Goal: Task Accomplishment & Management: Manage account settings

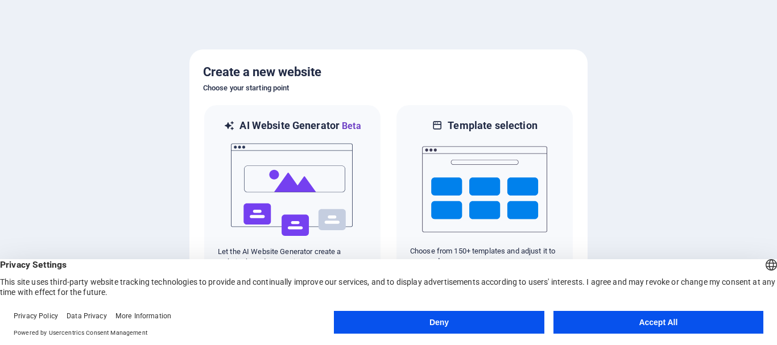
click at [718, 315] on button "Accept All" at bounding box center [658, 322] width 210 height 23
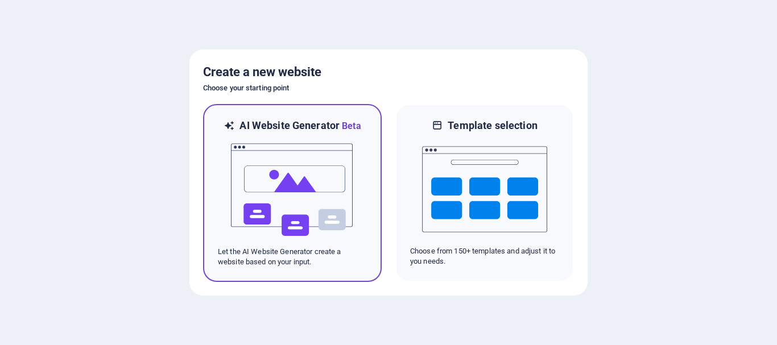
click at [258, 185] on img at bounding box center [292, 190] width 125 height 114
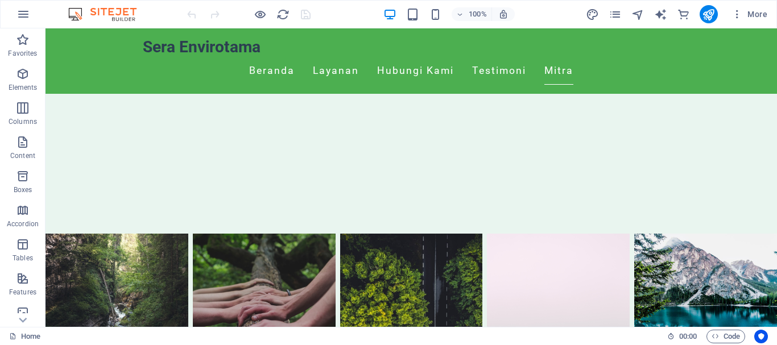
scroll to position [1305, 0]
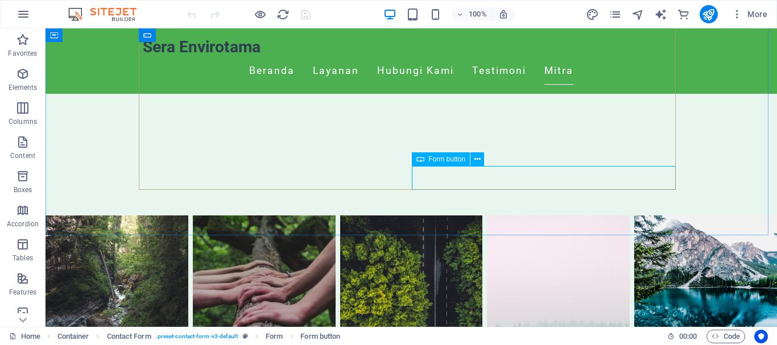
click at [426, 159] on div "Form button" at bounding box center [441, 159] width 59 height 14
click at [478, 159] on icon at bounding box center [477, 160] width 6 height 12
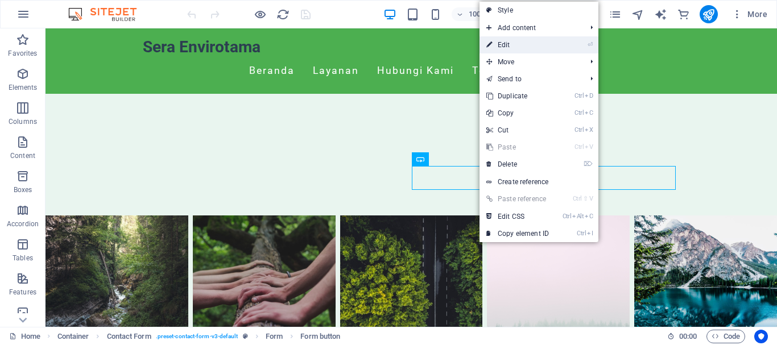
click at [501, 44] on link "⏎ Edit" at bounding box center [517, 44] width 76 height 17
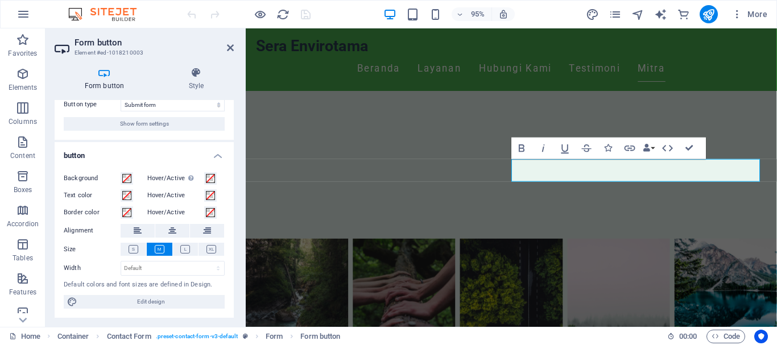
scroll to position [0, 0]
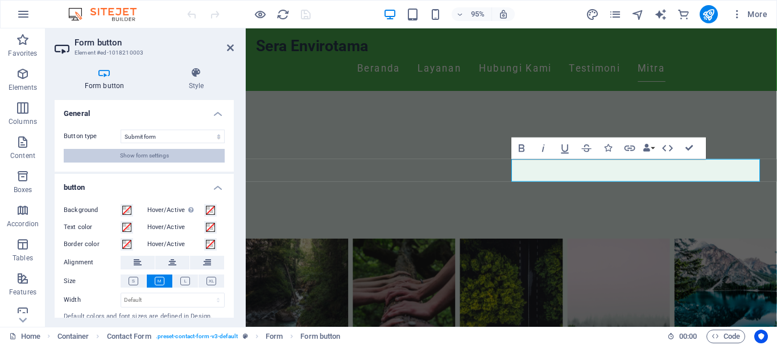
click at [148, 161] on span "Show form settings" at bounding box center [144, 156] width 49 height 14
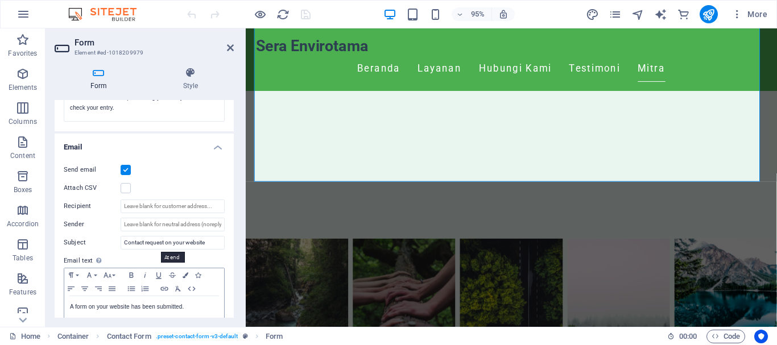
scroll to position [248, 0]
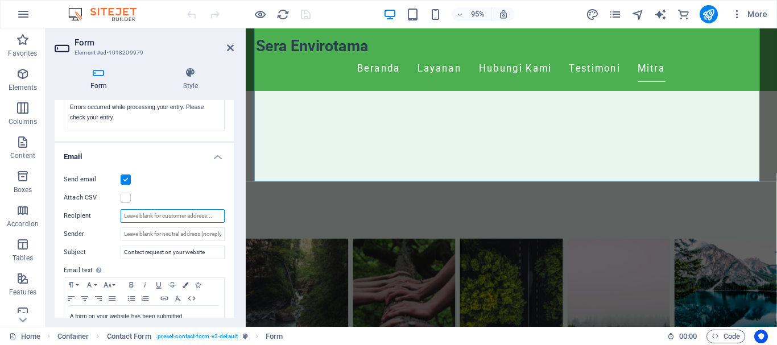
click at [154, 215] on input "Recipient" at bounding box center [173, 216] width 104 height 14
click at [159, 233] on input "Sender" at bounding box center [173, 234] width 104 height 14
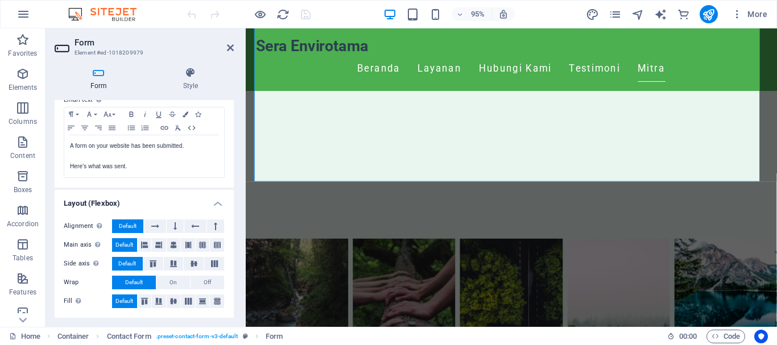
scroll to position [134, 0]
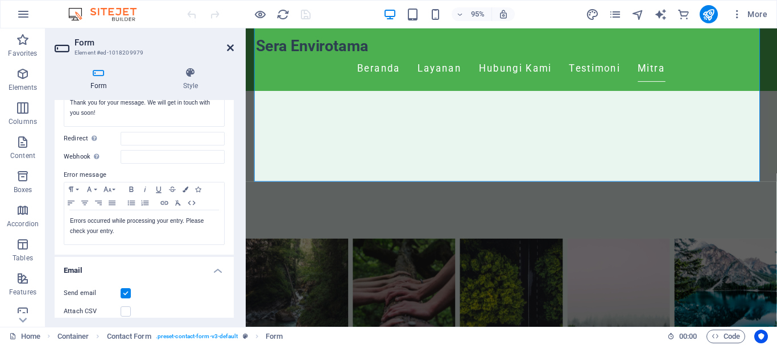
click at [233, 47] on icon at bounding box center [230, 47] width 7 height 9
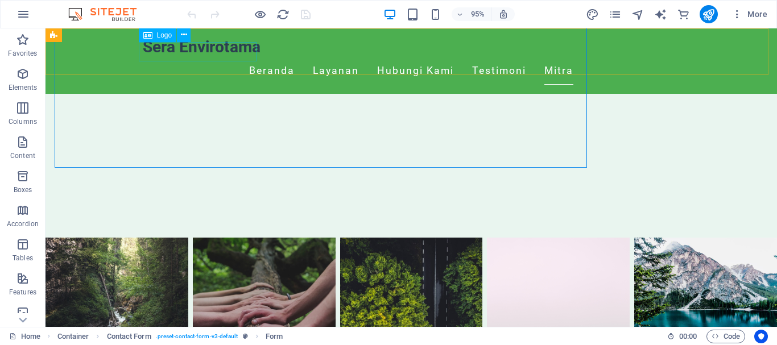
scroll to position [1305, 0]
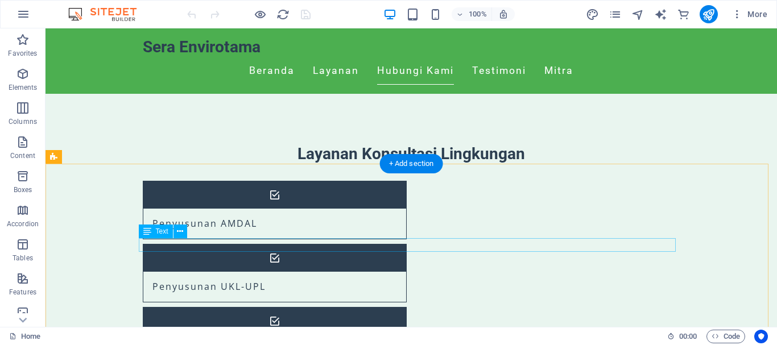
scroll to position [455, 0]
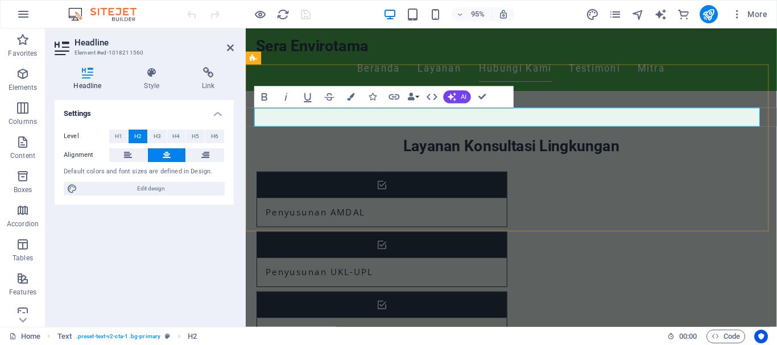
drag, startPoint x: 640, startPoint y: 120, endPoint x: 646, endPoint y: 135, distance: 16.3
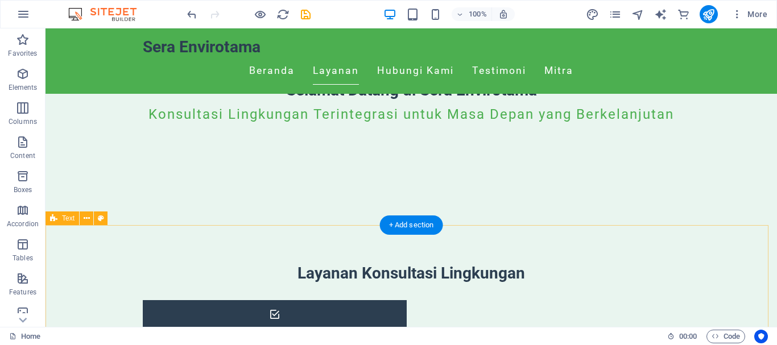
scroll to position [341, 0]
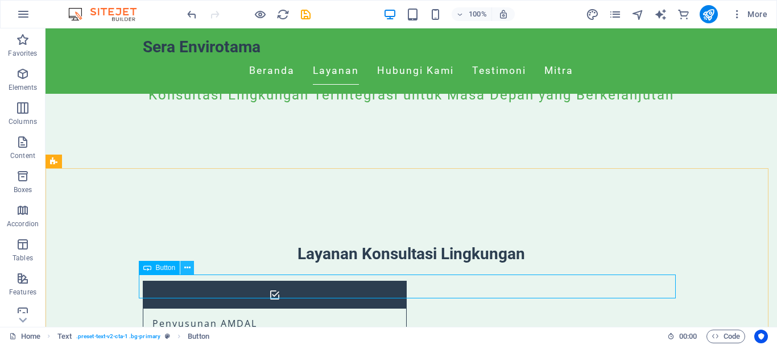
click at [186, 270] on icon at bounding box center [187, 268] width 6 height 12
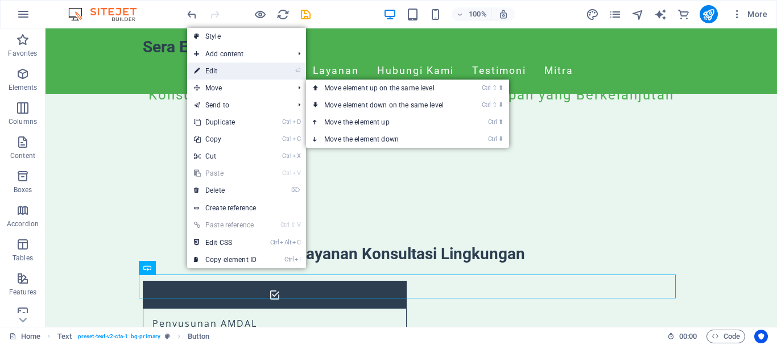
click at [231, 71] on link "⏎ Edit" at bounding box center [225, 71] width 76 height 17
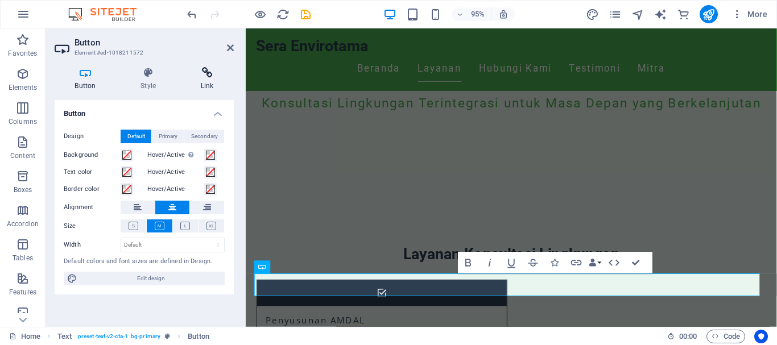
click at [205, 78] on h4 "Link" at bounding box center [206, 79] width 53 height 24
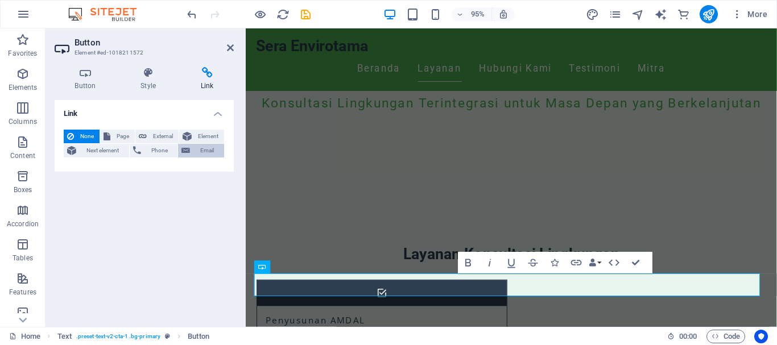
click at [190, 150] on button "Email" at bounding box center [201, 151] width 46 height 14
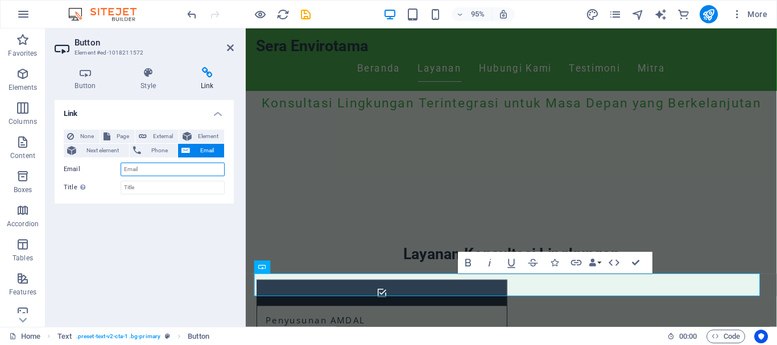
click at [148, 169] on input "Email" at bounding box center [173, 170] width 104 height 14
type input "marketing@sera-envirotama.com"
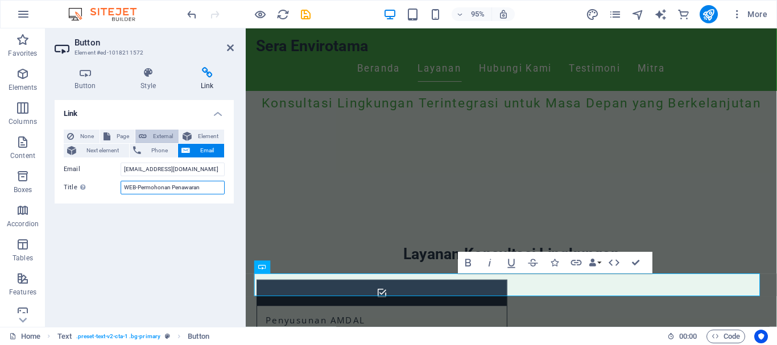
type input "WEB-Permohonan Penawaran"
click at [151, 142] on span "External" at bounding box center [162, 137] width 25 height 14
select select "blank"
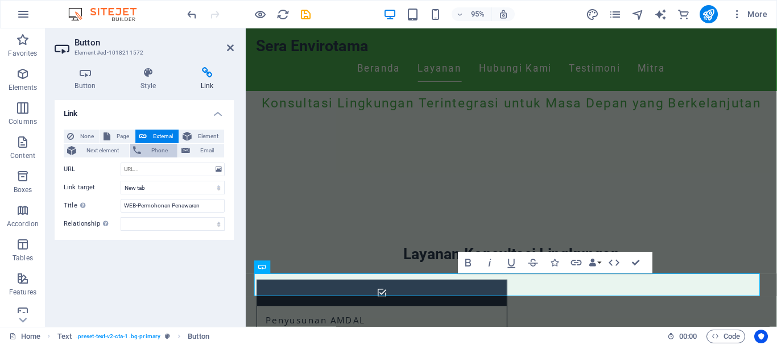
click at [151, 148] on span "Phone" at bounding box center [159, 151] width 30 height 14
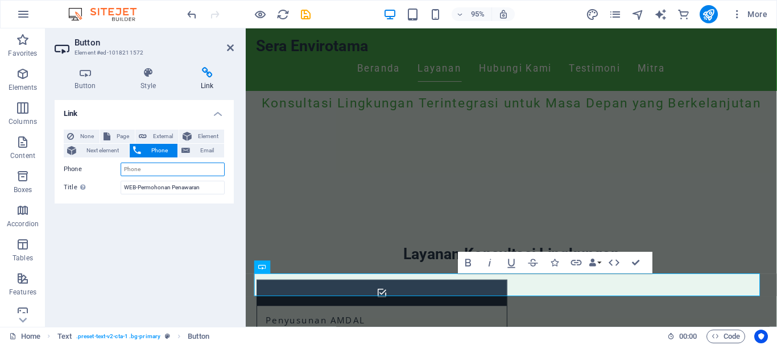
click at [147, 169] on input "Phone" at bounding box center [173, 170] width 104 height 14
click at [198, 146] on span "Email" at bounding box center [206, 151] width 27 height 14
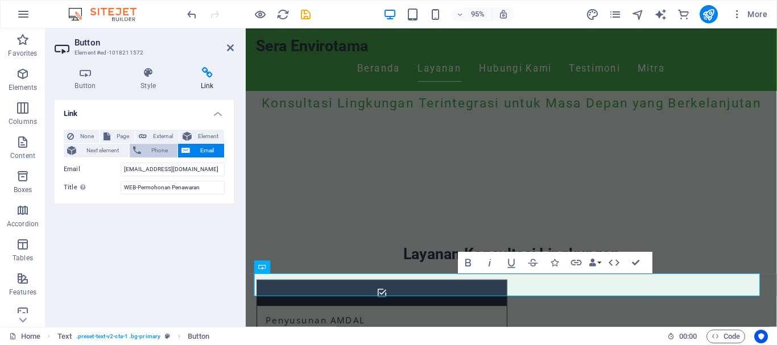
click at [163, 147] on span "Phone" at bounding box center [159, 151] width 30 height 14
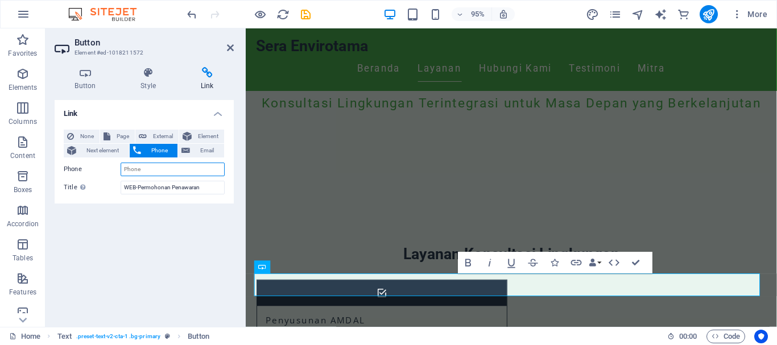
click at [167, 169] on input "Phone" at bounding box center [173, 170] width 104 height 14
type input "+6289688997333"
click at [199, 151] on span "Email" at bounding box center [206, 151] width 27 height 14
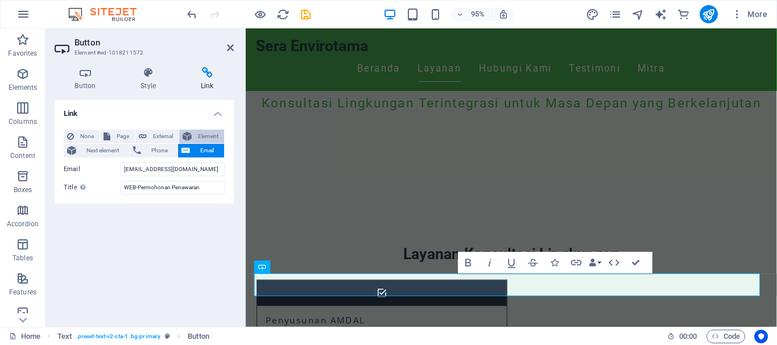
click at [205, 133] on span "Element" at bounding box center [208, 137] width 26 height 14
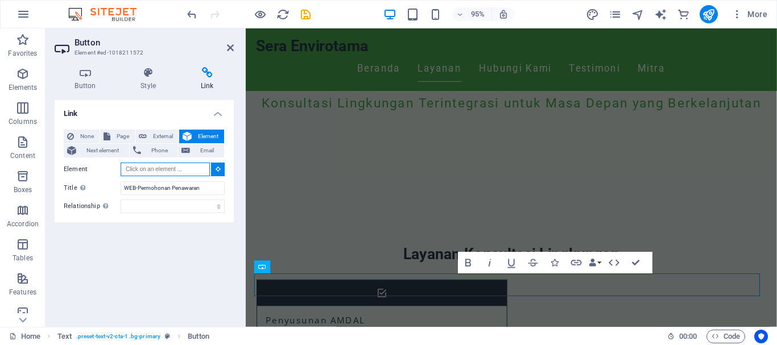
click at [182, 168] on input "Element" at bounding box center [165, 170] width 89 height 14
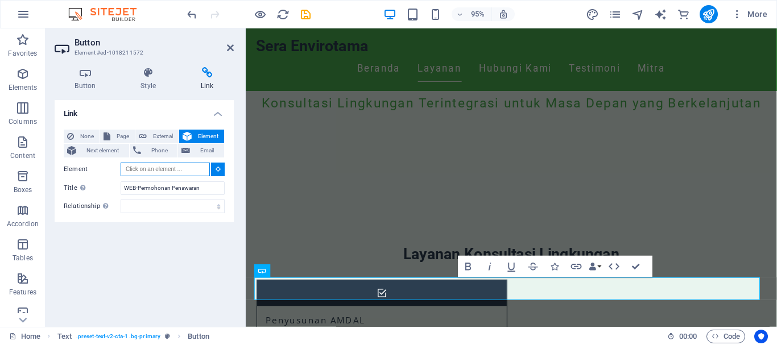
scroll to position [295, 0]
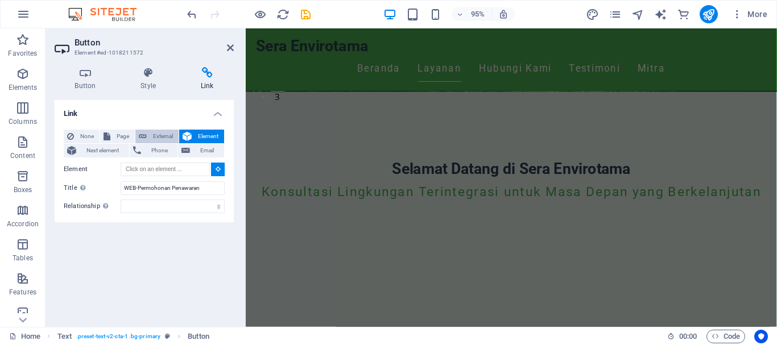
click at [164, 136] on span "External" at bounding box center [162, 137] width 25 height 14
select select
select select "blank"
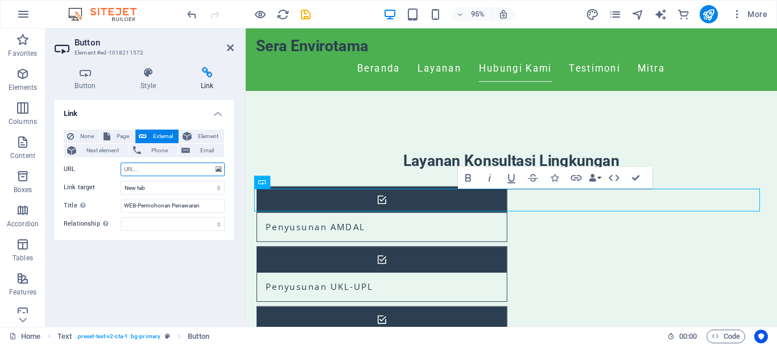
scroll to position [454, 0]
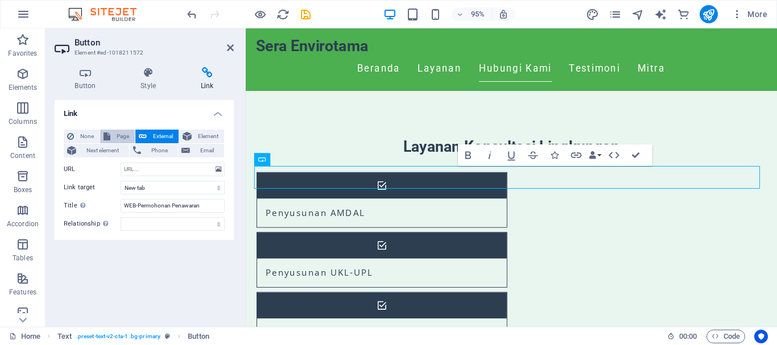
click at [125, 135] on span "Page" at bounding box center [123, 137] width 18 height 14
select select
click at [81, 154] on span "Next element" at bounding box center [103, 151] width 46 height 14
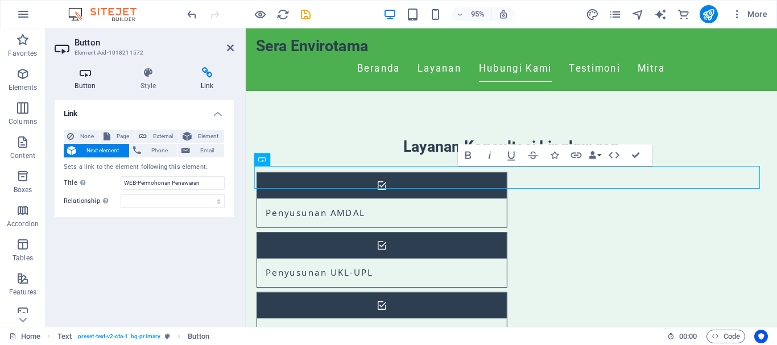
click at [82, 78] on icon at bounding box center [85, 72] width 61 height 11
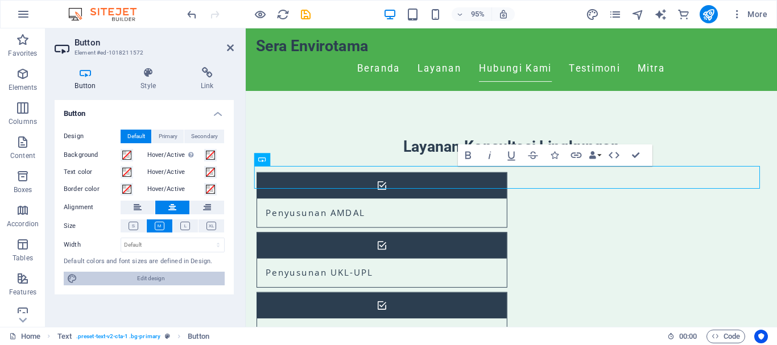
click at [152, 277] on span "Edit design" at bounding box center [151, 279] width 140 height 14
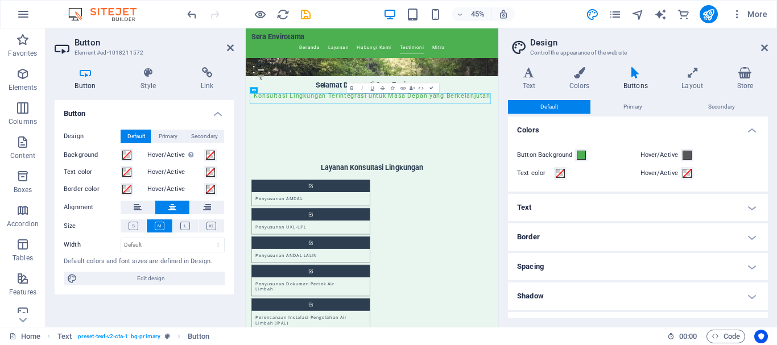
scroll to position [51, 0]
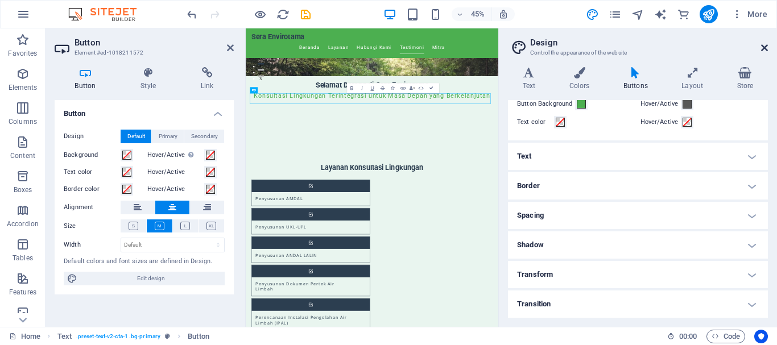
click at [762, 45] on icon at bounding box center [764, 47] width 7 height 9
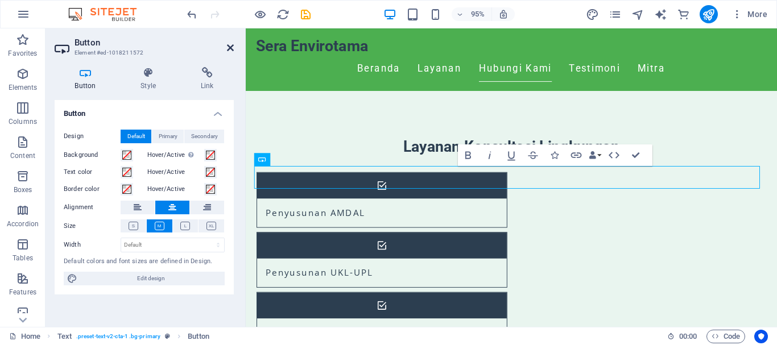
click at [231, 48] on icon at bounding box center [230, 47] width 7 height 9
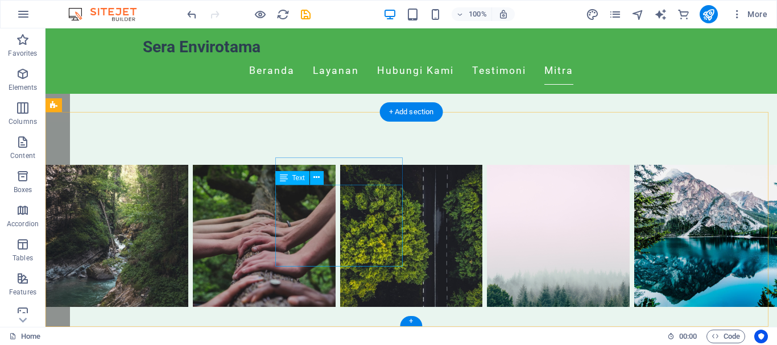
scroll to position [1442, 0]
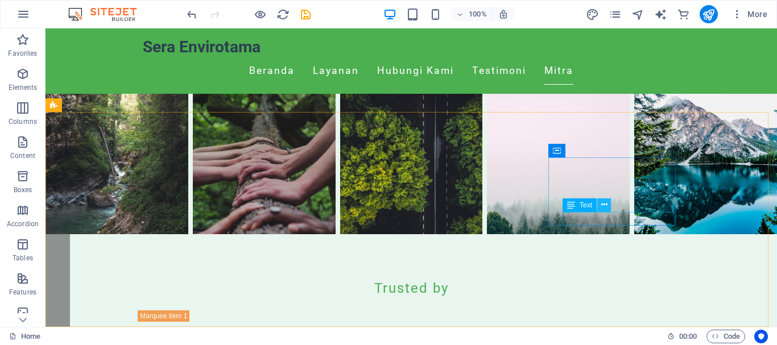
click at [606, 205] on icon at bounding box center [604, 205] width 6 height 12
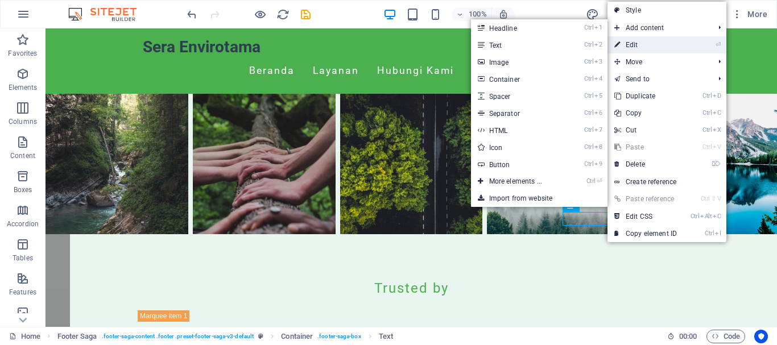
click at [644, 45] on link "⏎ Edit" at bounding box center [645, 44] width 76 height 17
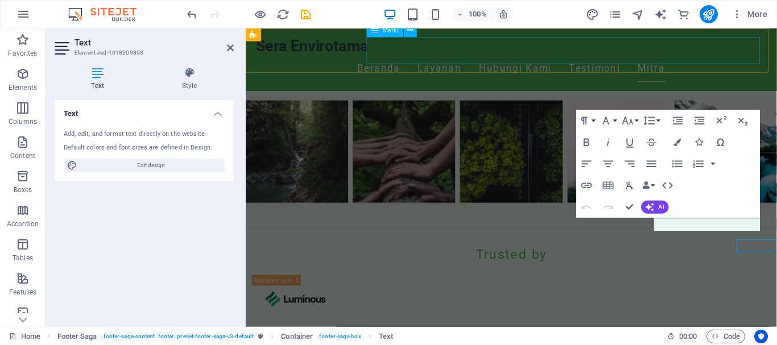
scroll to position [1403, 0]
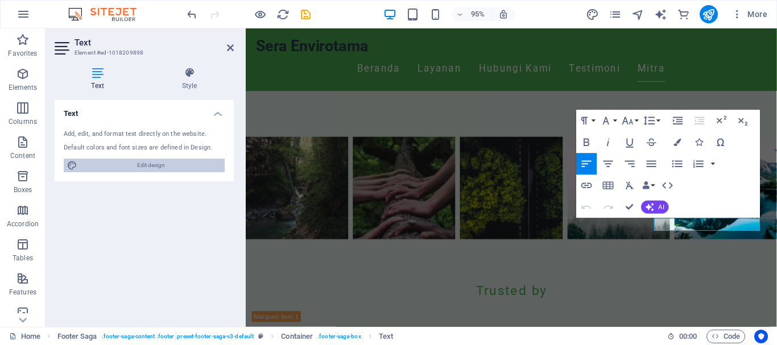
click at [154, 163] on span "Edit design" at bounding box center [151, 166] width 140 height 14
select select "px"
select select "200"
select select "px"
select select "ease-in-out"
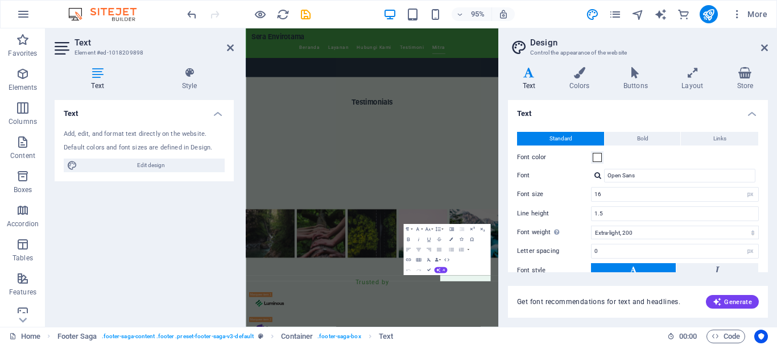
scroll to position [1157, 0]
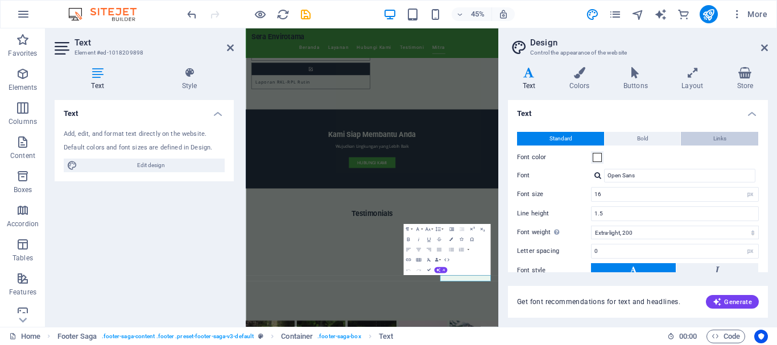
click at [730, 134] on button "Links" at bounding box center [719, 139] width 77 height 14
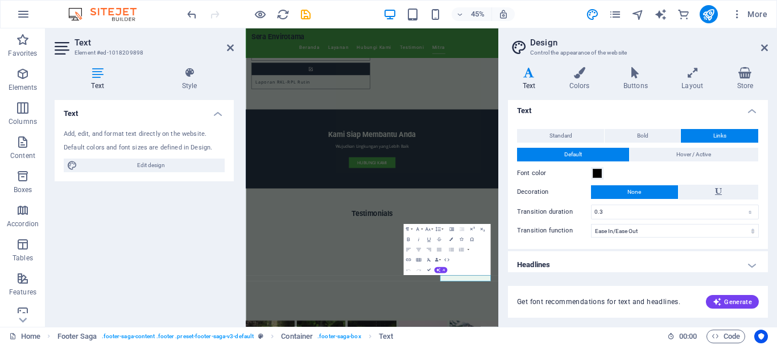
scroll to position [0, 0]
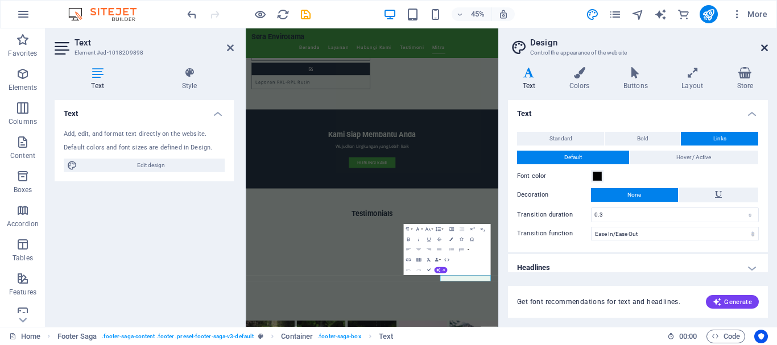
click at [761, 46] on icon at bounding box center [764, 47] width 7 height 9
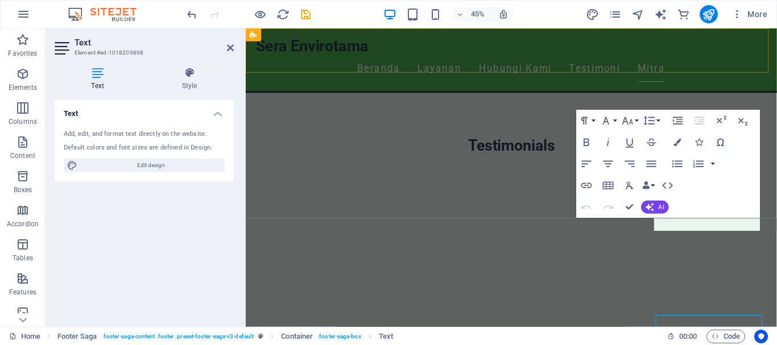
scroll to position [1403, 0]
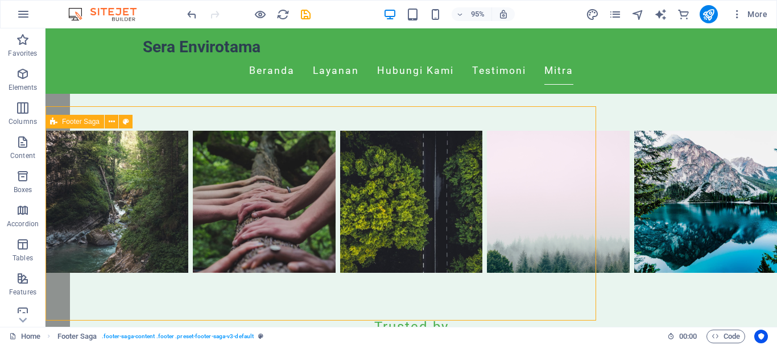
scroll to position [1425, 0]
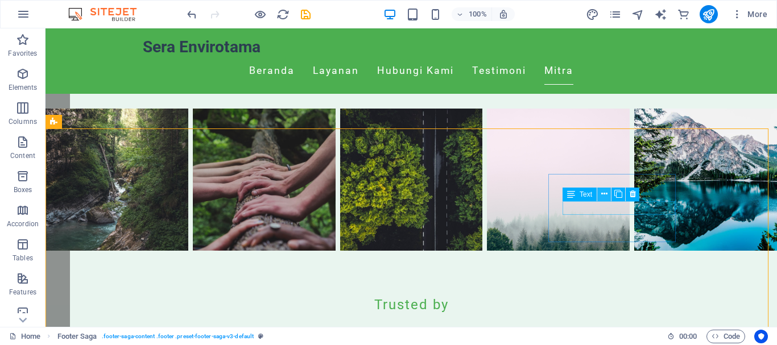
click at [606, 193] on icon at bounding box center [604, 194] width 6 height 12
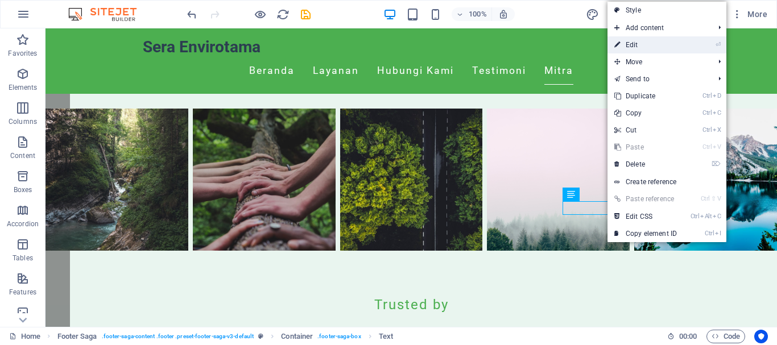
click at [650, 43] on link "⏎ Edit" at bounding box center [645, 44] width 76 height 17
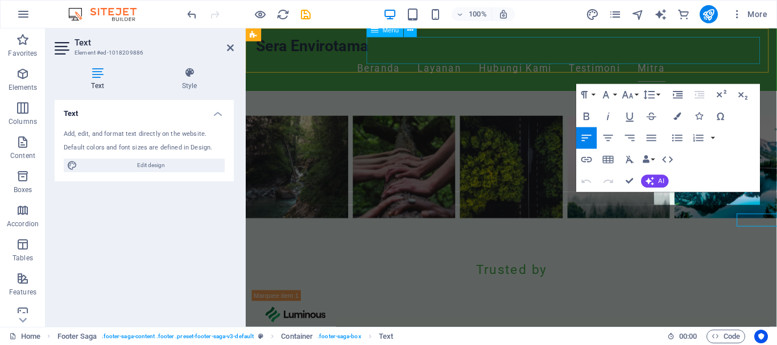
scroll to position [1403, 0]
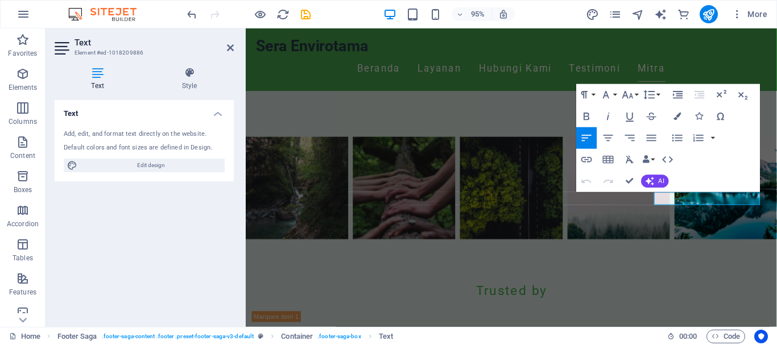
click at [92, 78] on icon at bounding box center [98, 72] width 86 height 11
click at [100, 74] on icon at bounding box center [98, 72] width 86 height 11
click at [188, 74] on icon at bounding box center [189, 72] width 89 height 11
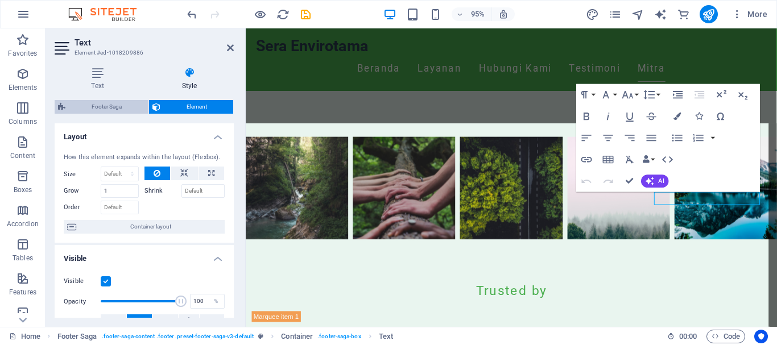
click at [107, 106] on span "Footer Saga" at bounding box center [107, 107] width 76 height 14
select select "rem"
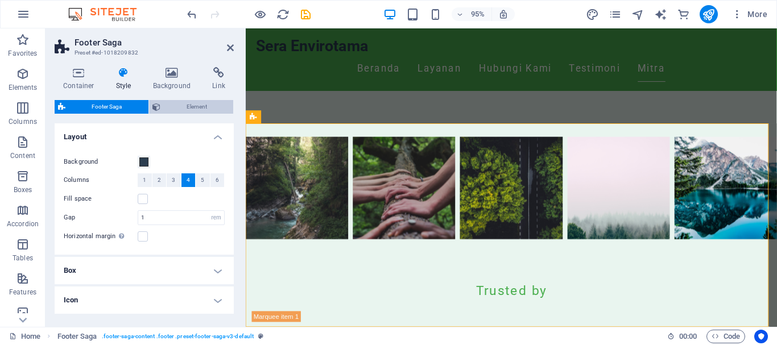
click at [191, 105] on span "Element" at bounding box center [197, 107] width 67 height 14
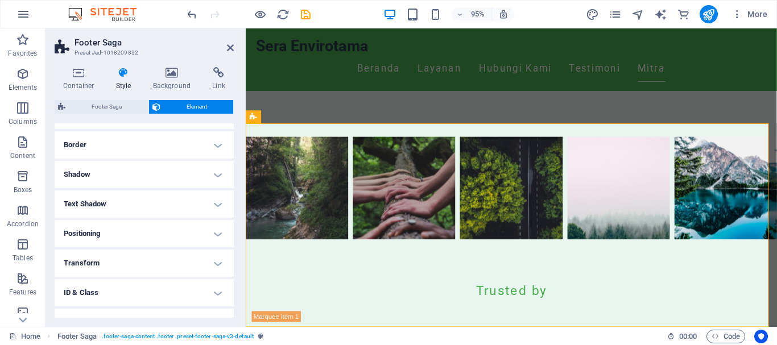
scroll to position [164, 0]
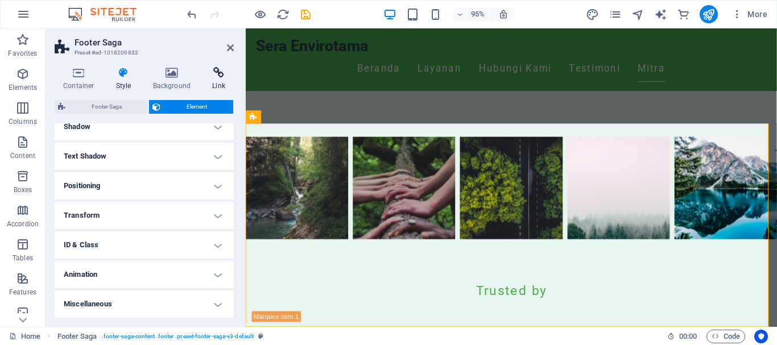
click at [222, 79] on h4 "Link" at bounding box center [219, 79] width 30 height 24
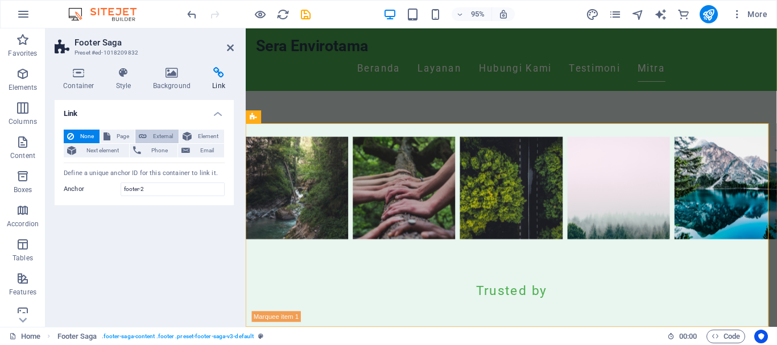
click at [153, 135] on span "External" at bounding box center [162, 137] width 25 height 14
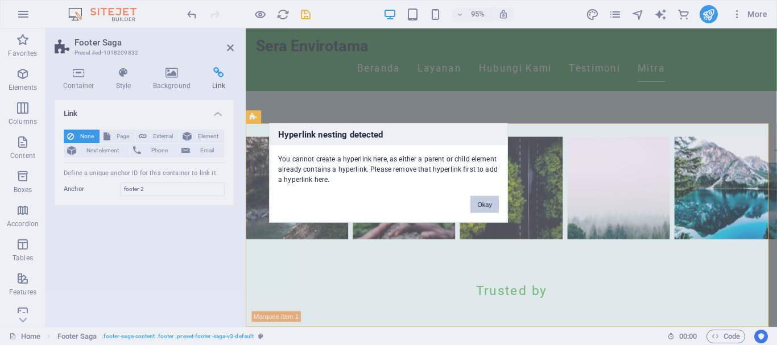
click at [483, 202] on button "Okay" at bounding box center [484, 204] width 28 height 17
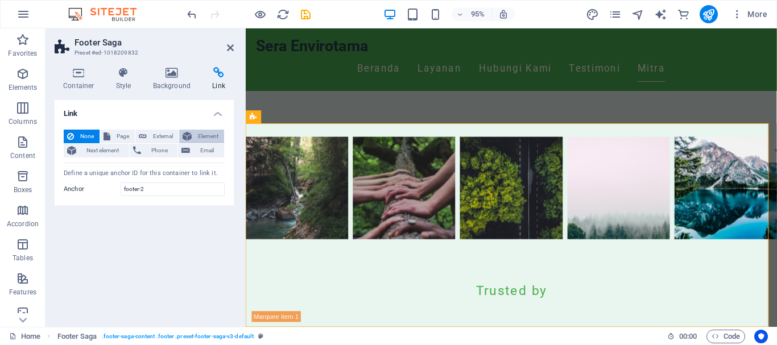
click at [202, 137] on span "Element" at bounding box center [208, 137] width 26 height 14
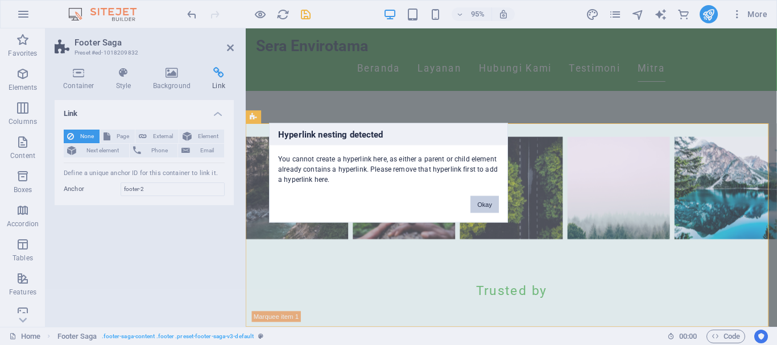
click at [487, 200] on button "Okay" at bounding box center [484, 204] width 28 height 17
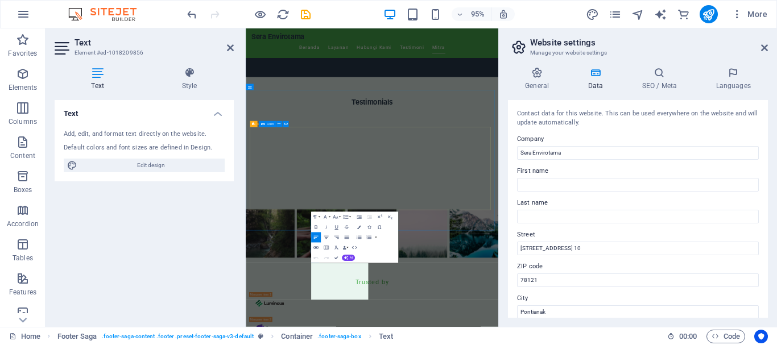
scroll to position [1157, 0]
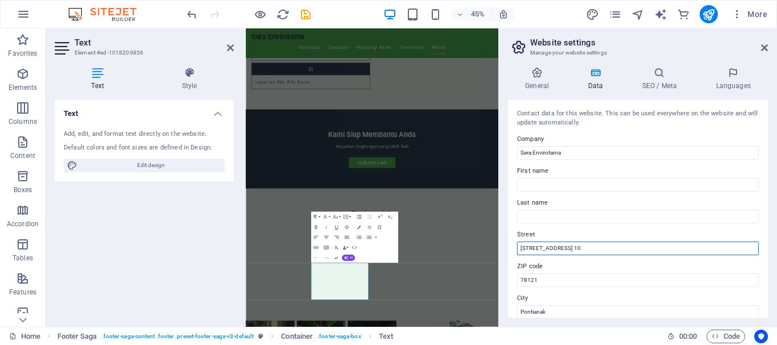
drag, startPoint x: 610, startPoint y: 247, endPoint x: 513, endPoint y: 245, distance: 96.7
click at [513, 245] on div "Contact data for this website. This can be used everywhere on the website and w…" at bounding box center [638, 209] width 260 height 218
type input "Jl. PArit H Husin 1 Gg. Alqadar Dalam No. 36"
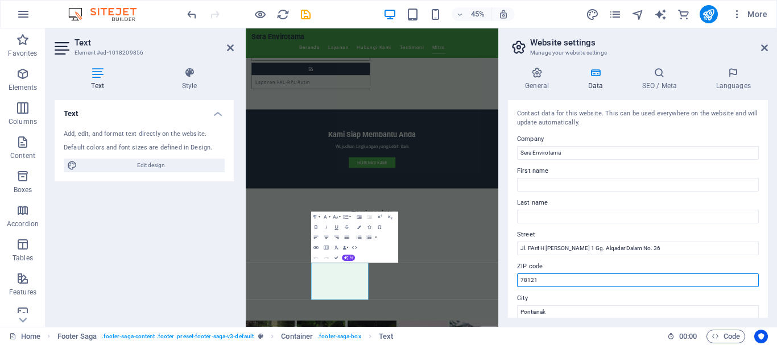
click at [542, 279] on input "78121" at bounding box center [638, 280] width 242 height 14
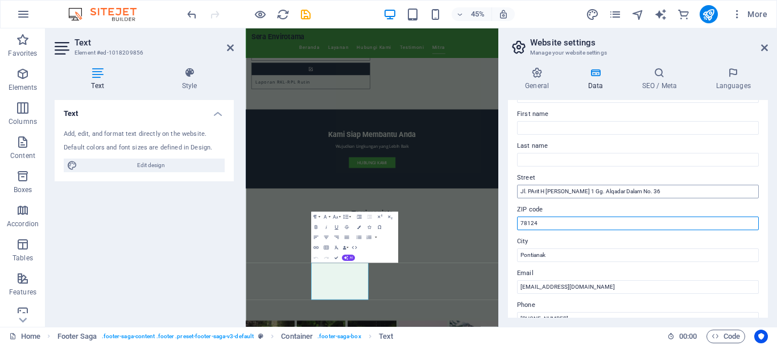
type input "78124"
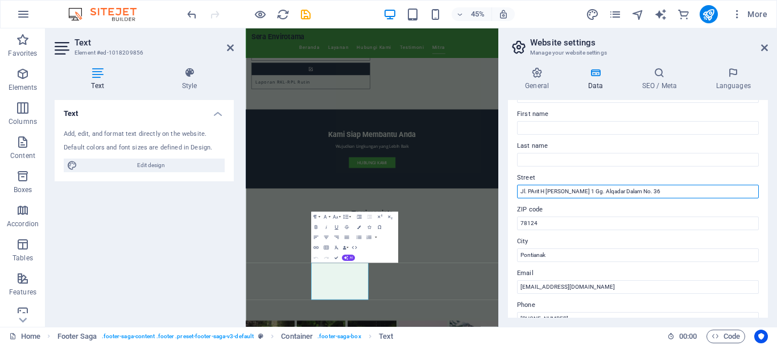
click at [530, 191] on input "Jl. PArit H Husin 1 Gg. Alqadar Dalam No. 36" at bounding box center [638, 192] width 242 height 14
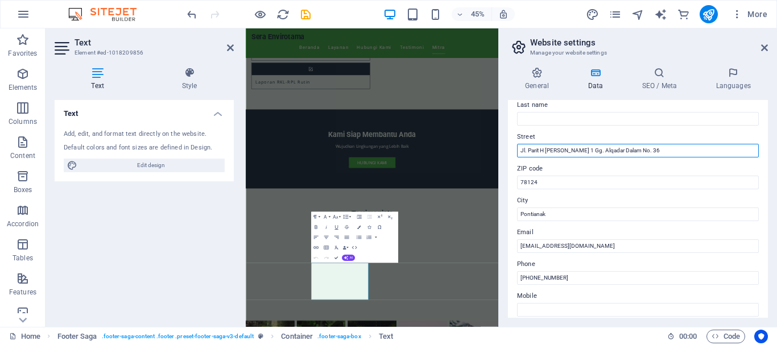
scroll to position [114, 0]
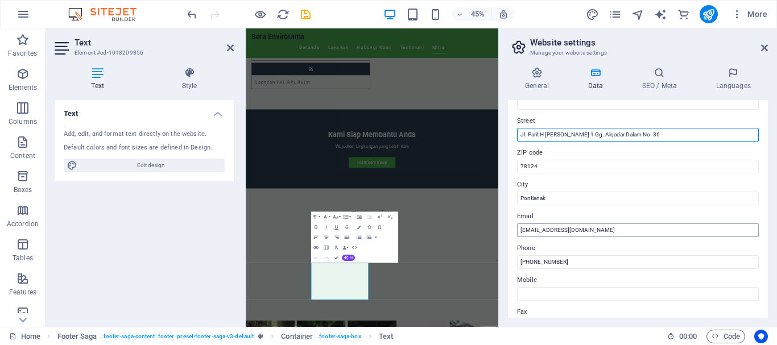
type input "Jl. Parit H Husin 1 Gg. Alqadar Dalam No. 36"
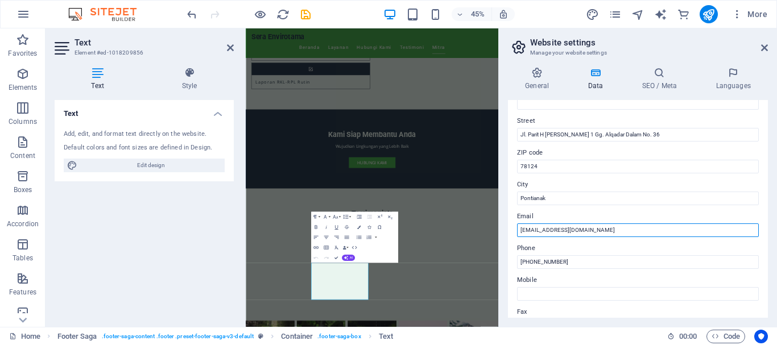
drag, startPoint x: 528, startPoint y: 229, endPoint x: 517, endPoint y: 228, distance: 10.3
click at [517, 228] on input "[EMAIL_ADDRESS][DOMAIN_NAME]" at bounding box center [638, 230] width 242 height 14
drag, startPoint x: 528, startPoint y: 229, endPoint x: 517, endPoint y: 223, distance: 12.2
click at [515, 226] on div "Contact data for this website. This can be used everywhere on the website and w…" at bounding box center [638, 209] width 260 height 218
type input "marketing@sera-envirotama.com"
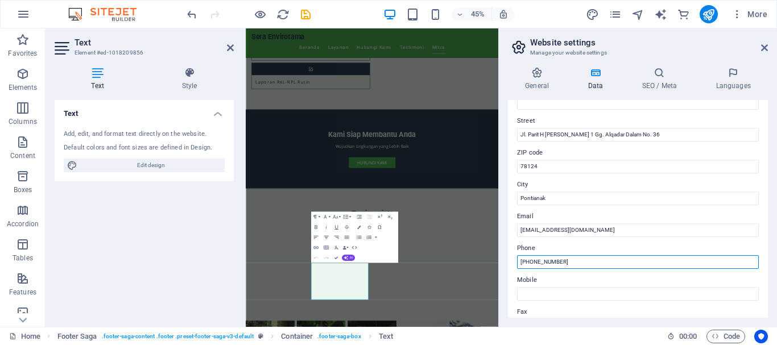
drag, startPoint x: 583, startPoint y: 258, endPoint x: 530, endPoint y: 259, distance: 52.9
click at [530, 259] on input "+62 123 4567" at bounding box center [638, 262] width 242 height 14
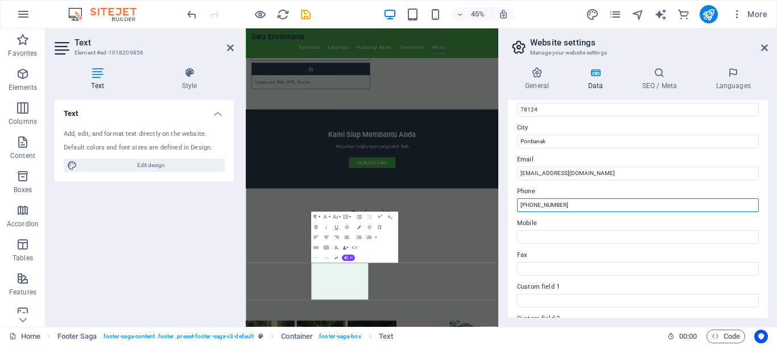
drag, startPoint x: 827, startPoint y: 236, endPoint x: 801, endPoint y: 426, distance: 191.6
drag, startPoint x: 548, startPoint y: 199, endPoint x: 515, endPoint y: 199, distance: 33.0
click at [515, 199] on div "Contact data for this website. This can be used everywhere on the website and w…" at bounding box center [638, 209] width 260 height 218
type input "+6289688996333"
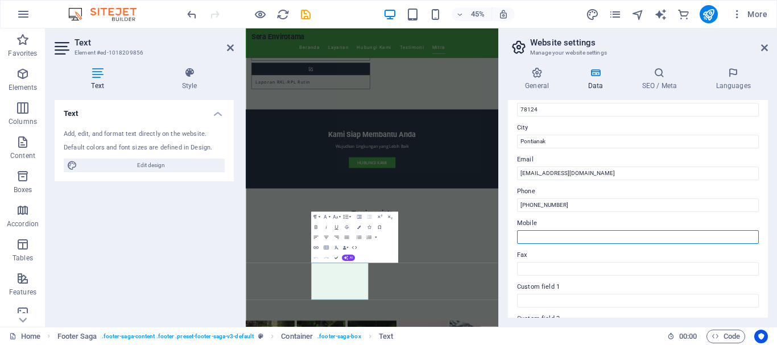
click at [531, 235] on input "Mobile" at bounding box center [638, 237] width 242 height 14
paste input "+6289688996333"
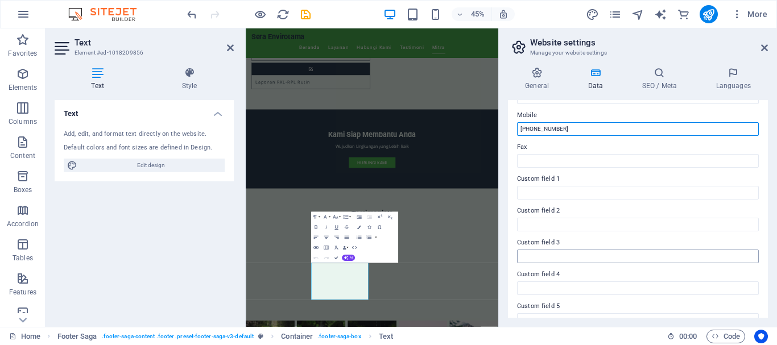
scroll to position [329, 0]
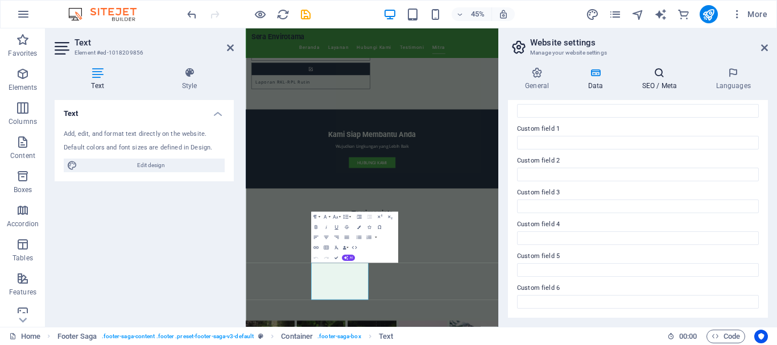
type input "+6289688996333"
click at [665, 77] on icon at bounding box center [658, 72] width 69 height 11
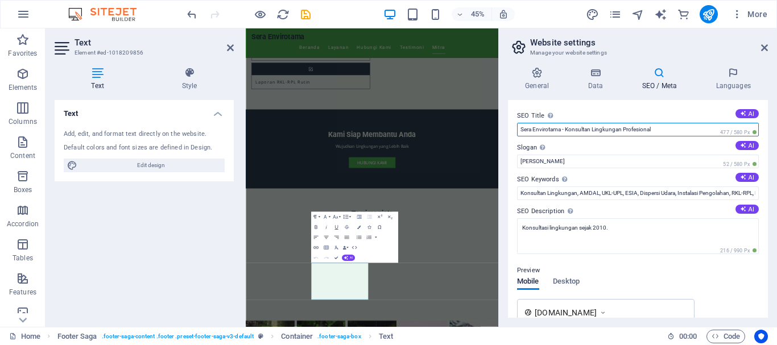
click at [571, 129] on input "Sera Envirotama - Konsultan Lingkungan Profesional" at bounding box center [638, 130] width 242 height 14
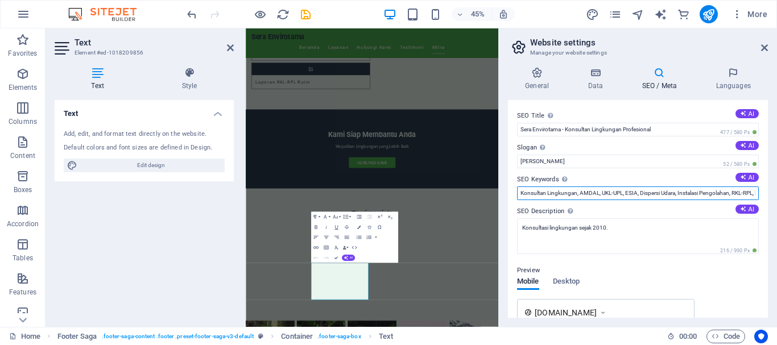
click at [576, 193] on input "Konsultan Lingkungan, AMDAL, UKL-UPL, ESIA, Dispersi Udara, Instalasi Pengolaha…" at bounding box center [638, 193] width 242 height 14
type input "Konsultan Lingkungan Pontianak, AMDAL, UKL-UPL, ESIA, Dispersi Udara, Instalasi…"
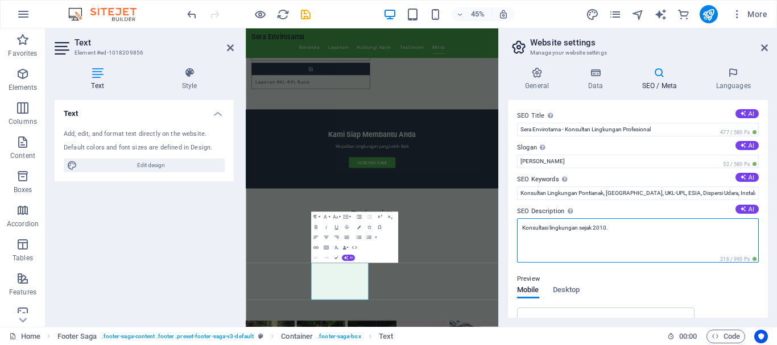
click at [610, 226] on textarea "Konsultasi lingkungan sejak 2010." at bounding box center [638, 240] width 242 height 44
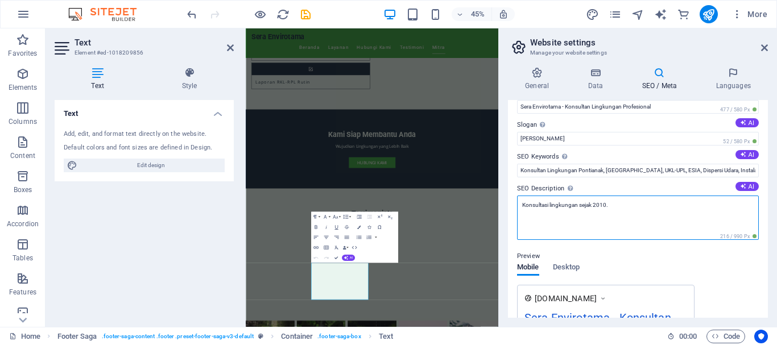
scroll to position [0, 0]
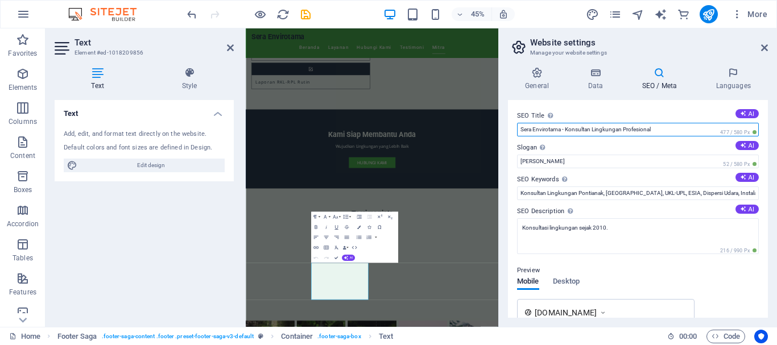
drag, startPoint x: 658, startPoint y: 130, endPoint x: 628, endPoint y: 128, distance: 30.8
click at [628, 128] on input "Sera Envirotama - Konsultan Lingkungan Profesional" at bounding box center [638, 130] width 242 height 14
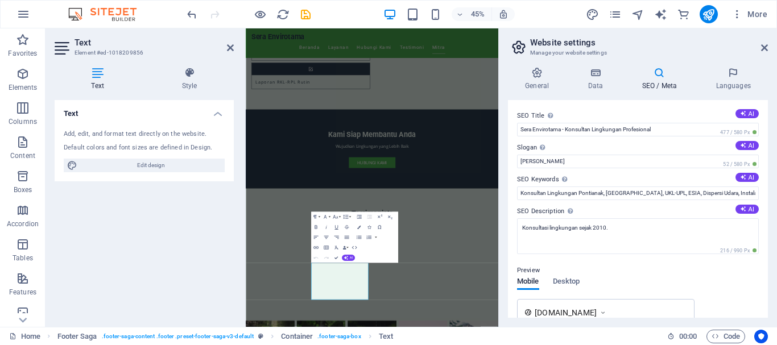
click at [592, 119] on label "SEO Title The title of your website - make it something that stands out in sear…" at bounding box center [638, 116] width 242 height 14
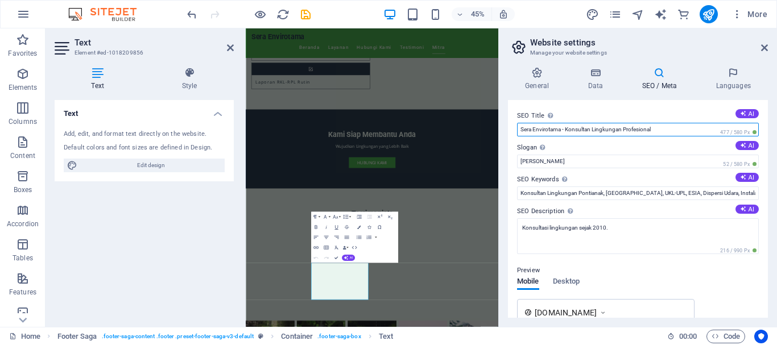
click at [592, 123] on input "Sera Envirotama - Konsultan Lingkungan Profesional" at bounding box center [638, 130] width 242 height 14
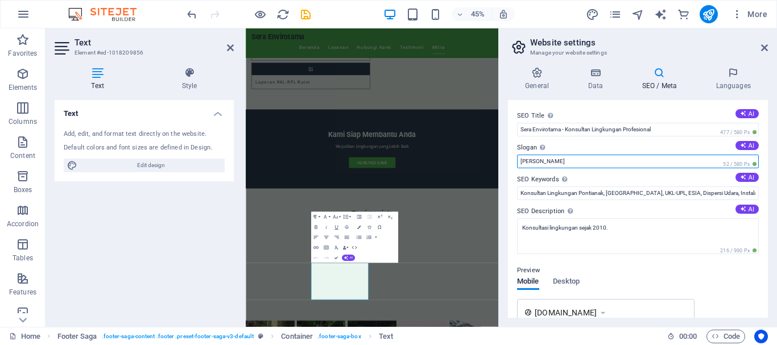
drag, startPoint x: 552, startPoint y: 163, endPoint x: 507, endPoint y: 155, distance: 45.6
click at [507, 155] on div "General Data SEO / Meta Languages Website name sera-envirotama.com Logo Drag fi…" at bounding box center [638, 192] width 278 height 269
type input "T"
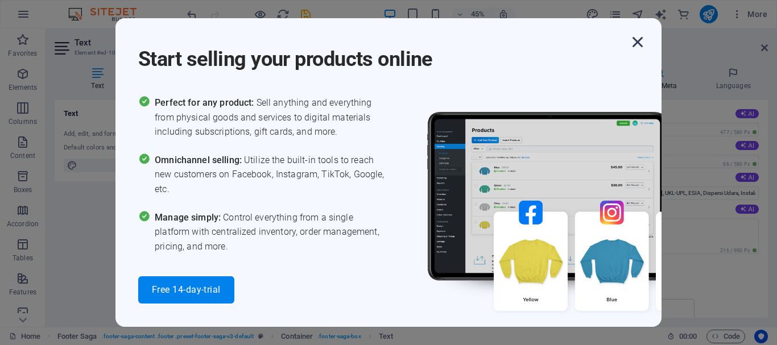
click at [640, 44] on icon "button" at bounding box center [637, 42] width 20 height 20
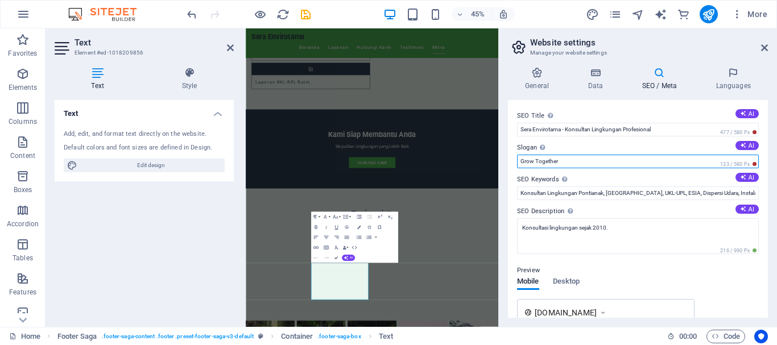
type input "Grow Together"
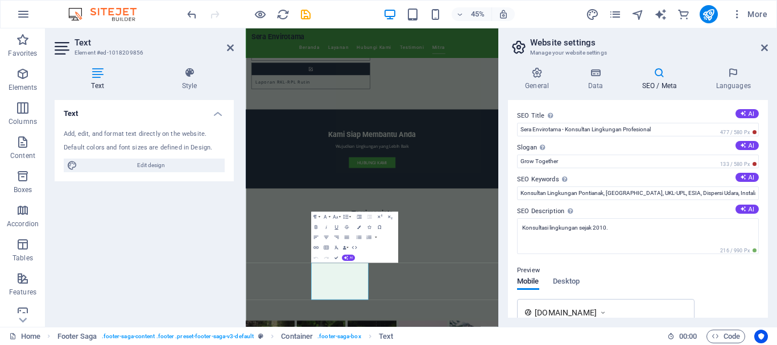
click at [694, 264] on div "Preview" at bounding box center [638, 271] width 242 height 14
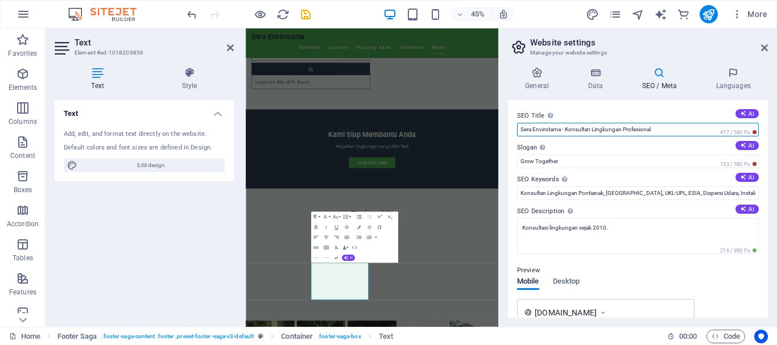
click at [666, 131] on input "Sera Envirotama - Konsultan Lingkungan Profesional" at bounding box center [638, 130] width 242 height 14
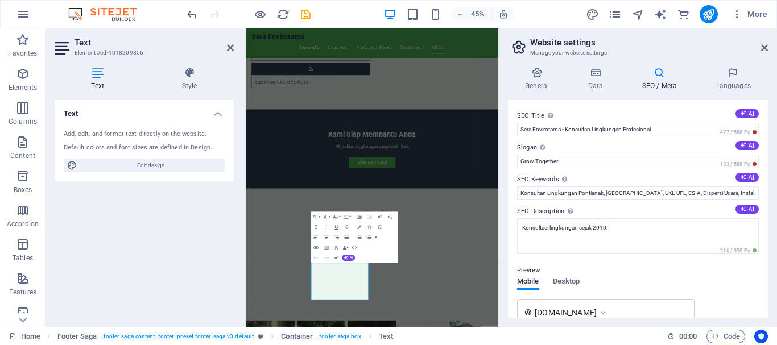
click at [716, 282] on div "Preview Mobile Desktop www.example.com Sera Envirotama - Konsultan Lingkungan P…" at bounding box center [638, 325] width 242 height 141
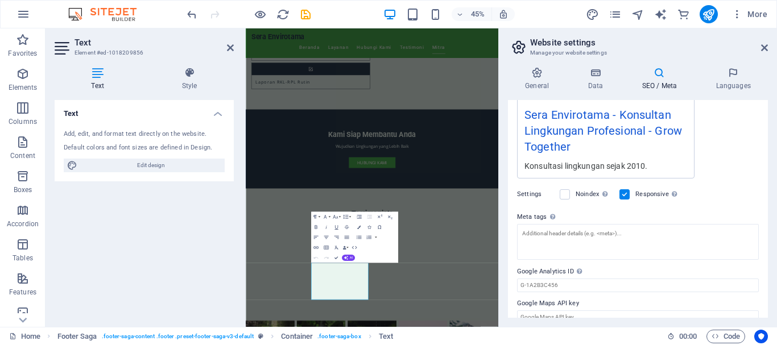
scroll to position [233, 0]
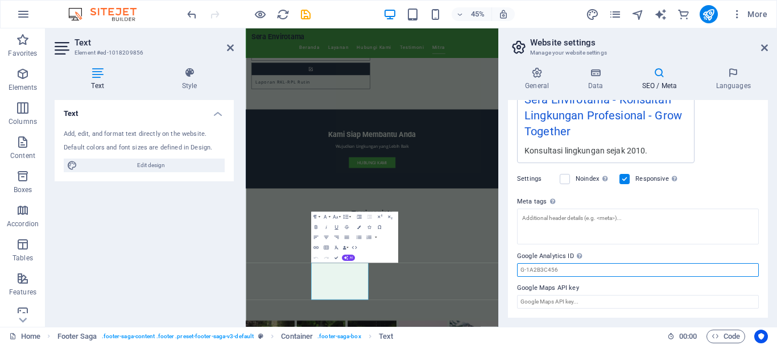
click at [569, 270] on input "Google Analytics ID Please only add the Google Analytics ID. We automatically i…" at bounding box center [638, 270] width 242 height 14
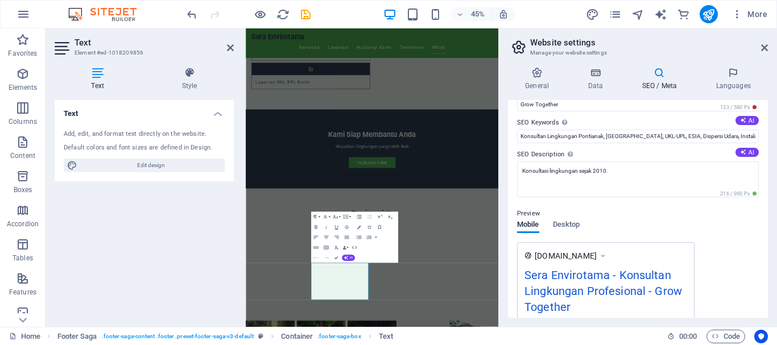
scroll to position [0, 0]
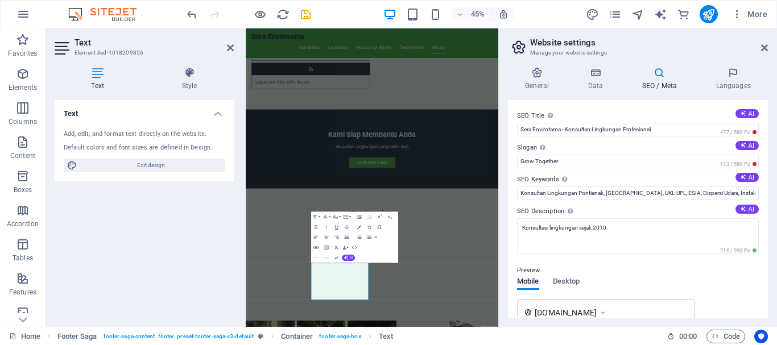
click at [649, 84] on h4 "SEO / Meta" at bounding box center [661, 79] width 74 height 24
click at [736, 74] on icon at bounding box center [732, 72] width 69 height 11
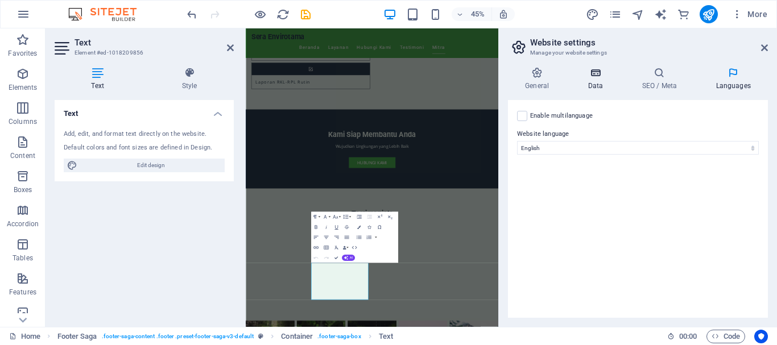
click at [593, 77] on icon at bounding box center [594, 72] width 49 height 11
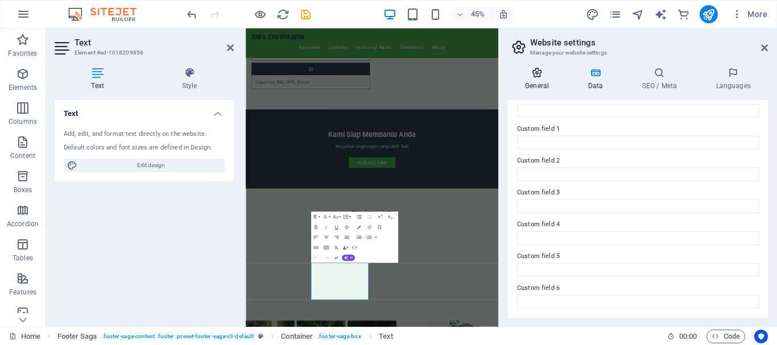
click at [529, 73] on icon at bounding box center [537, 72] width 58 height 11
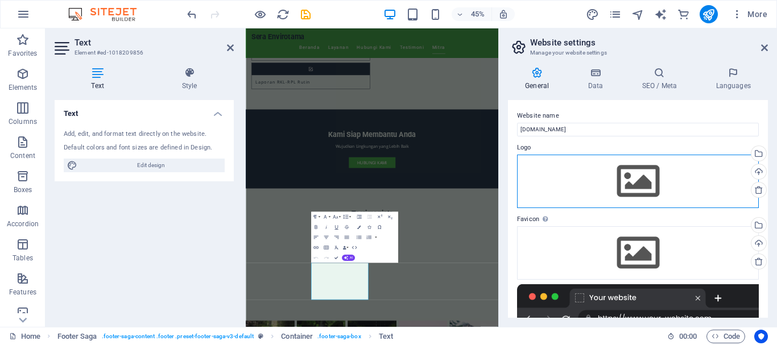
click at [616, 180] on div "Drag files here, click to choose files or select files from Files or our free s…" at bounding box center [638, 181] width 242 height 53
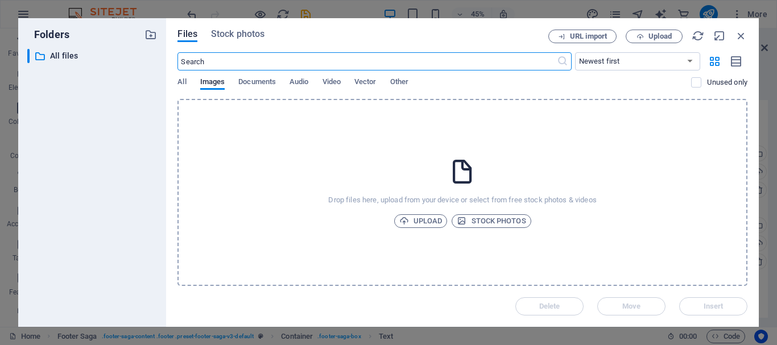
scroll to position [4833, 0]
click at [658, 40] on button "Upload" at bounding box center [653, 37] width 57 height 14
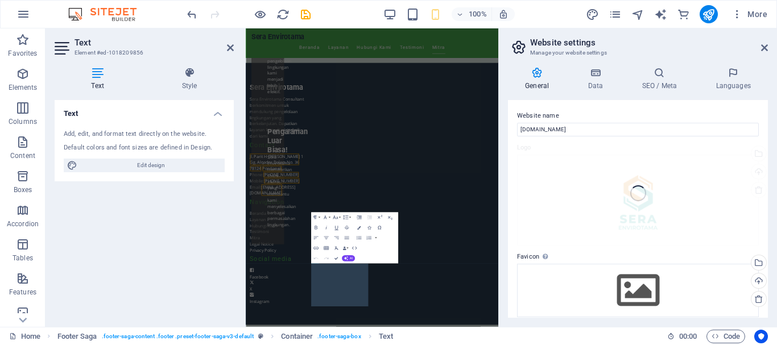
scroll to position [1141, 0]
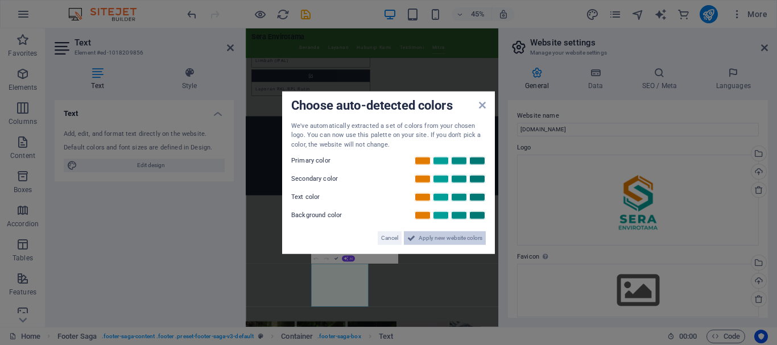
click at [439, 238] on span "Apply new website colors" at bounding box center [450, 238] width 64 height 14
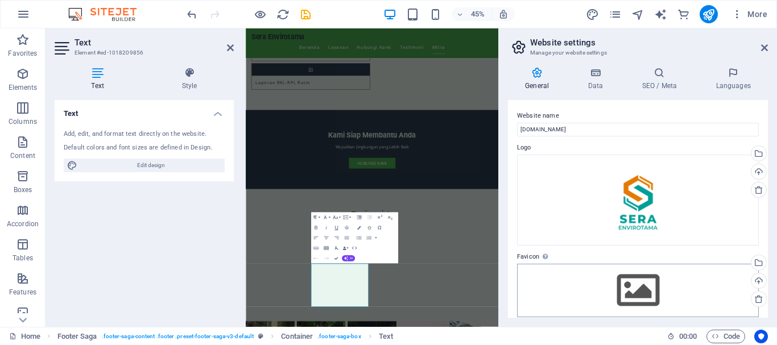
scroll to position [114, 0]
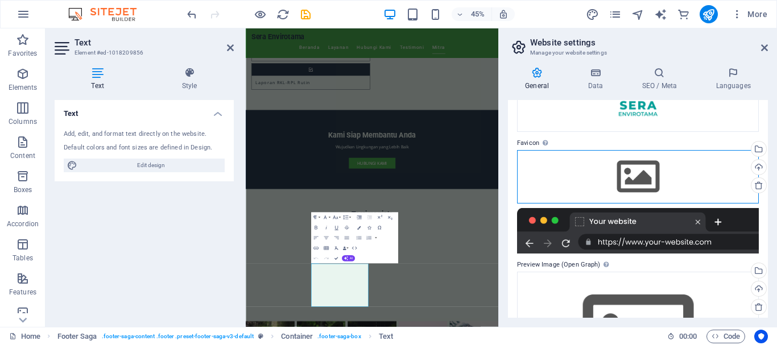
click at [647, 184] on div "Drag files here, click to choose files or select files from Files or our free s…" at bounding box center [638, 176] width 242 height 53
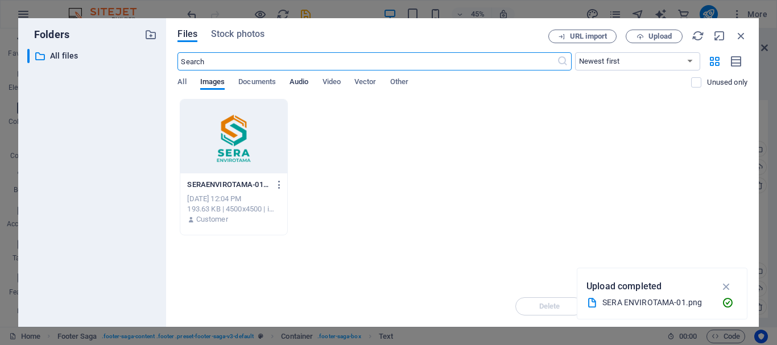
scroll to position [4833, 0]
click at [242, 134] on div at bounding box center [233, 137] width 106 height 74
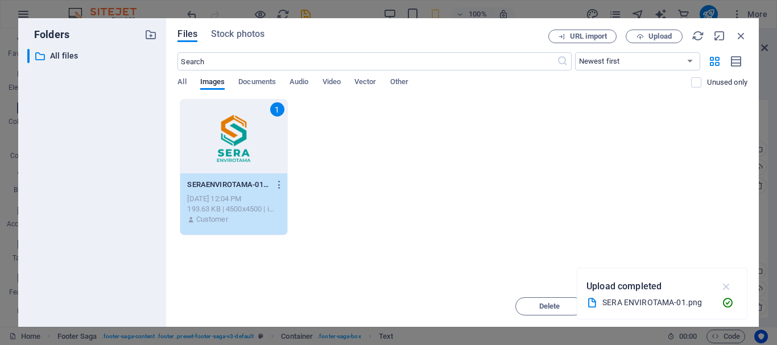
click at [728, 286] on icon "button" at bounding box center [726, 286] width 13 height 13
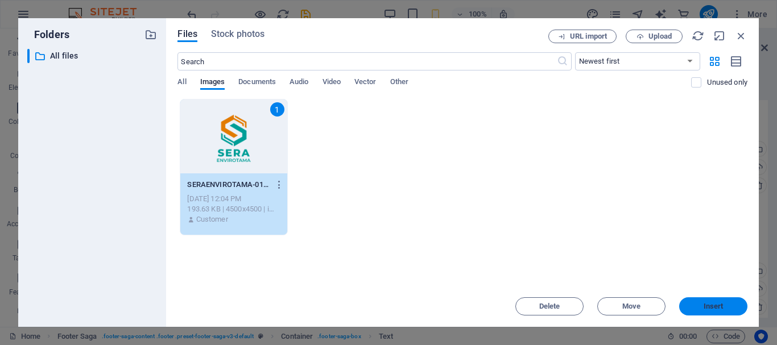
click at [719, 306] on span "Insert" at bounding box center [713, 306] width 20 height 7
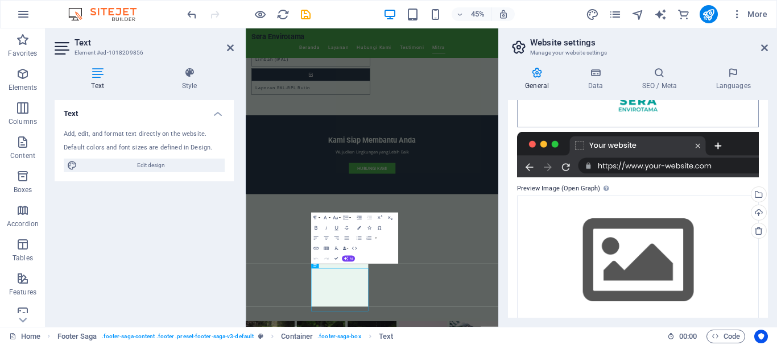
scroll to position [244, 0]
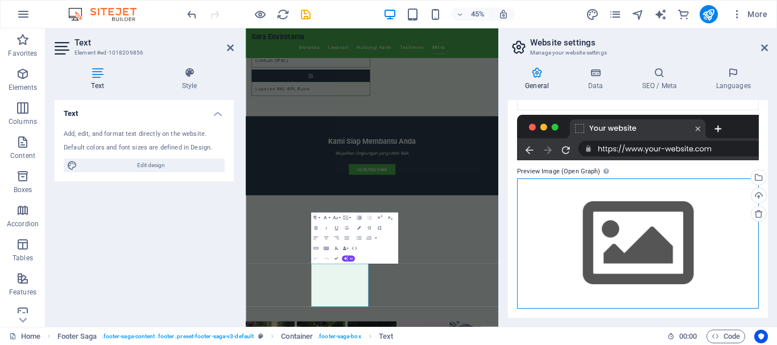
click at [659, 240] on div "Drag files here, click to choose files or select files from Files or our free s…" at bounding box center [638, 244] width 242 height 130
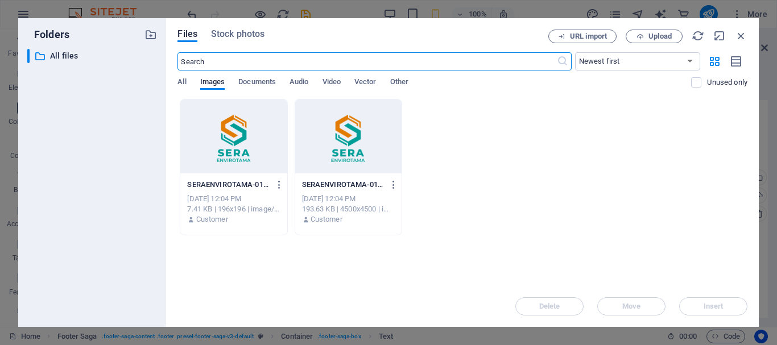
click at [350, 148] on div at bounding box center [348, 137] width 106 height 74
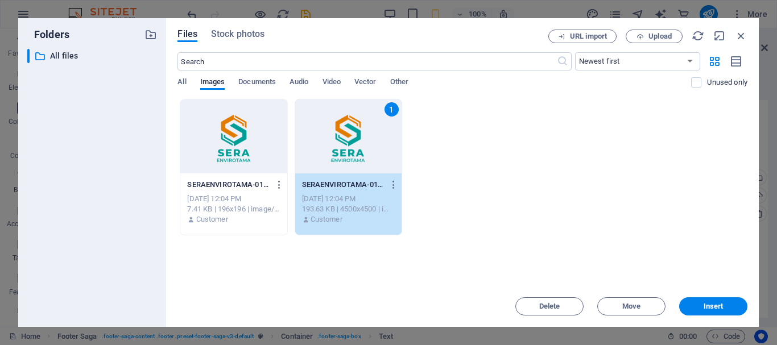
click at [350, 148] on div "1" at bounding box center [348, 137] width 106 height 74
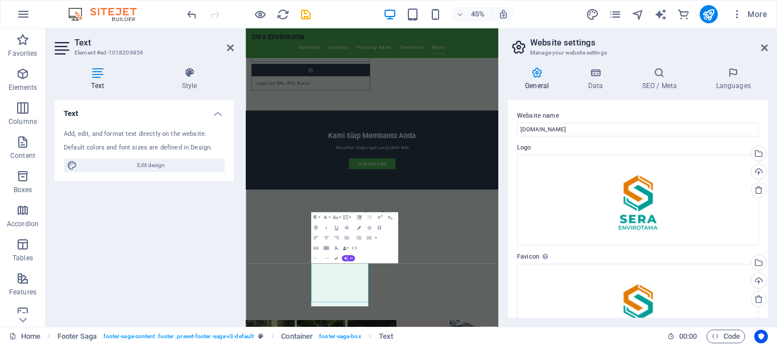
scroll to position [1155, 0]
click at [762, 49] on icon at bounding box center [764, 47] width 7 height 9
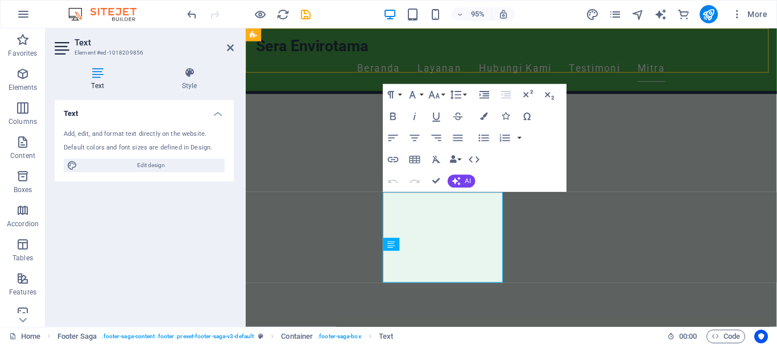
scroll to position [1403, 0]
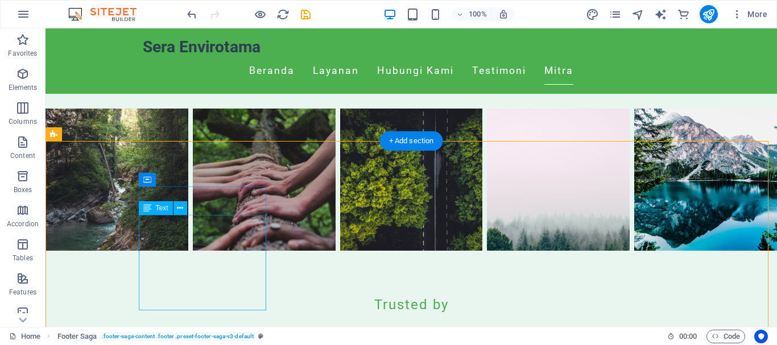
scroll to position [1412, 0]
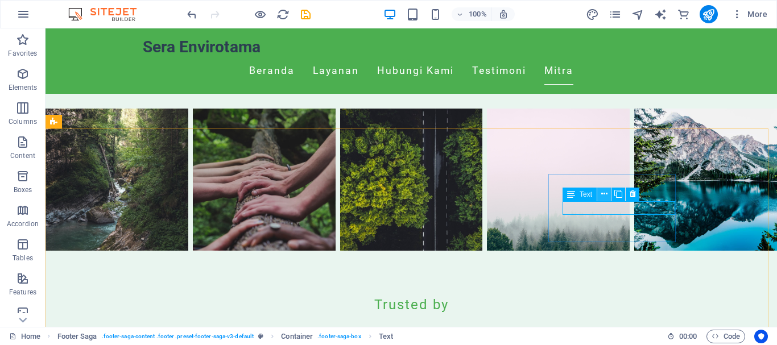
click at [601, 194] on icon at bounding box center [604, 194] width 6 height 12
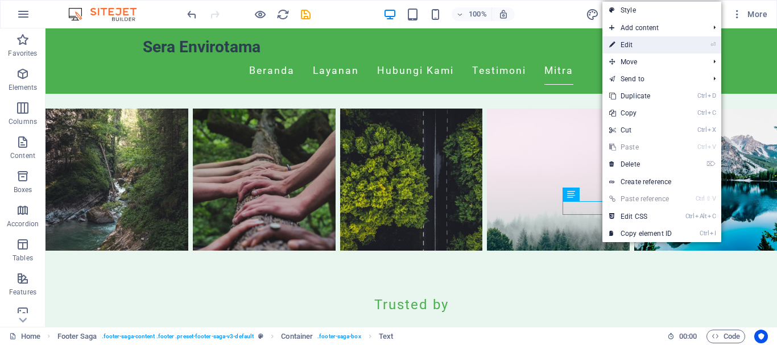
click at [657, 38] on link "⏎ Edit" at bounding box center [640, 44] width 76 height 17
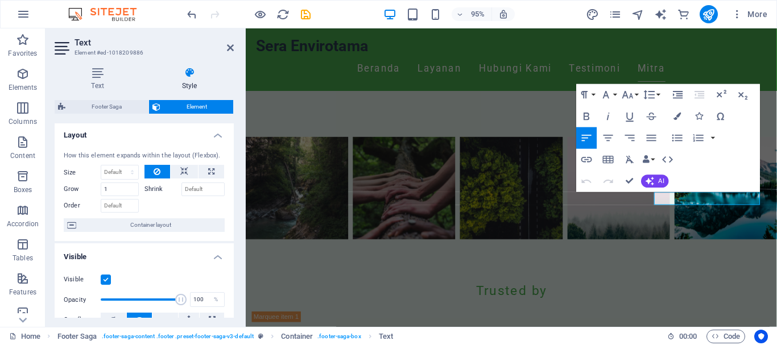
scroll to position [59, 0]
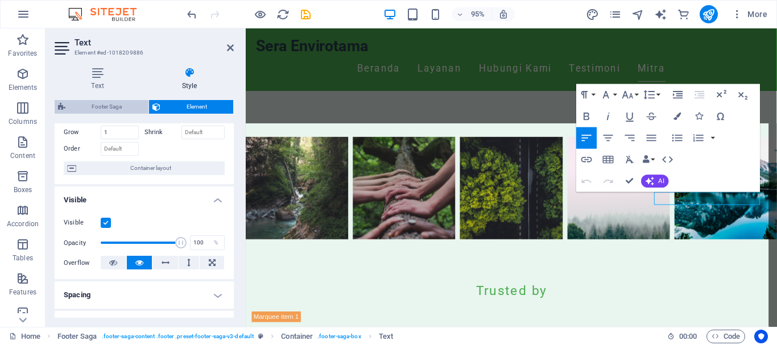
click at [121, 105] on span "Footer Saga" at bounding box center [107, 107] width 76 height 14
select select "rem"
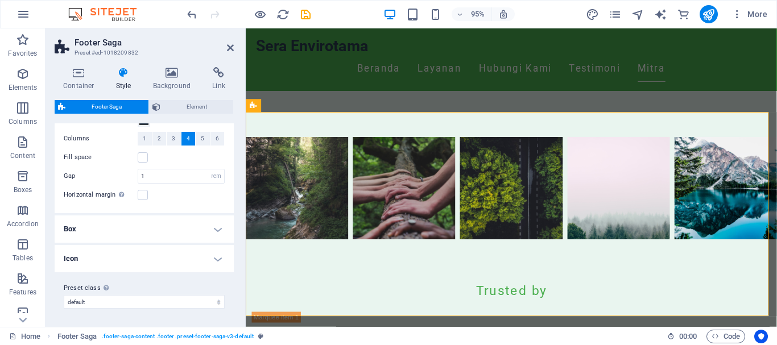
scroll to position [1403, 0]
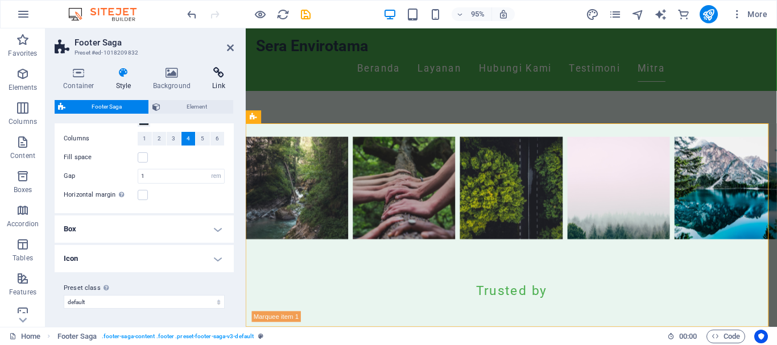
click at [213, 78] on h4 "Link" at bounding box center [219, 79] width 30 height 24
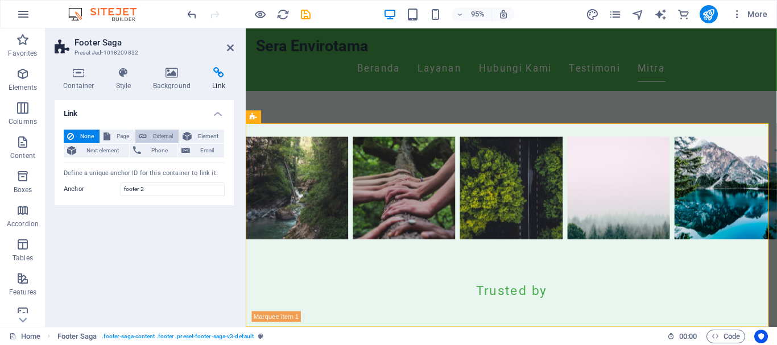
click at [160, 130] on span "External" at bounding box center [162, 137] width 25 height 14
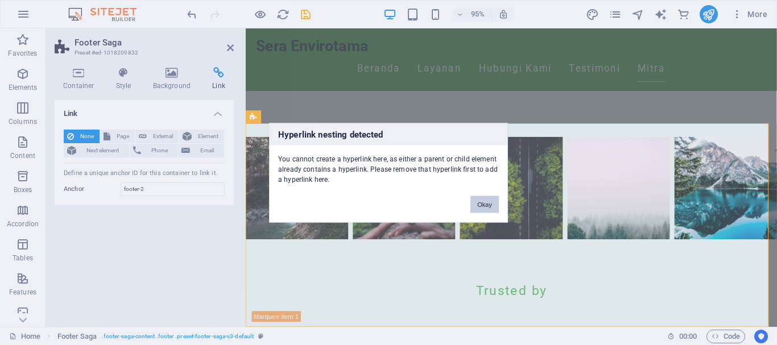
click at [484, 199] on button "Okay" at bounding box center [484, 204] width 28 height 17
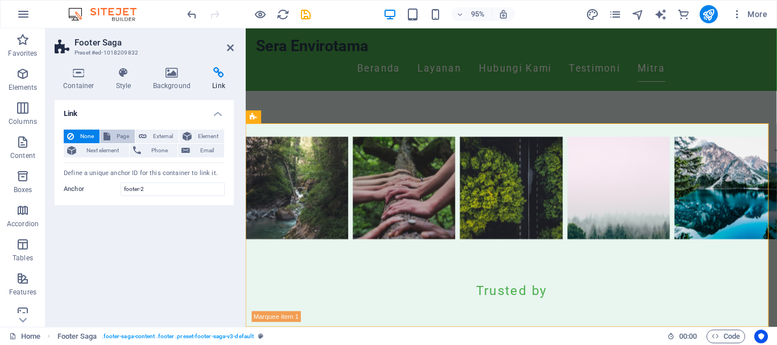
click at [114, 135] on span "Page" at bounding box center [123, 137] width 18 height 14
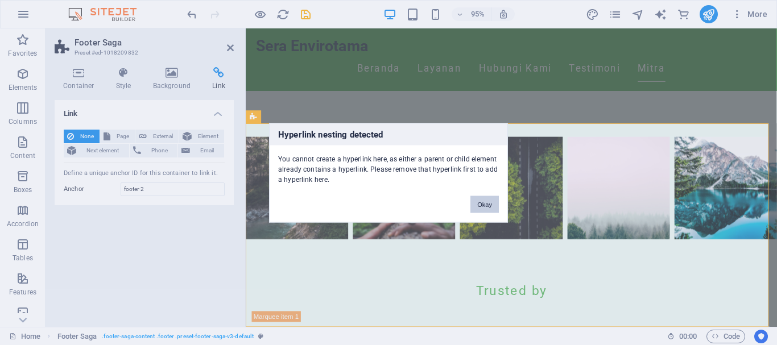
click at [481, 206] on button "Okay" at bounding box center [484, 204] width 28 height 17
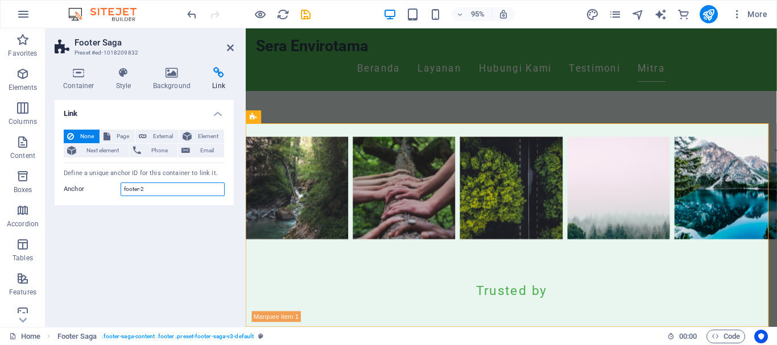
click at [136, 185] on input "footer-2" at bounding box center [173, 190] width 104 height 14
click at [230, 48] on icon at bounding box center [230, 47] width 7 height 9
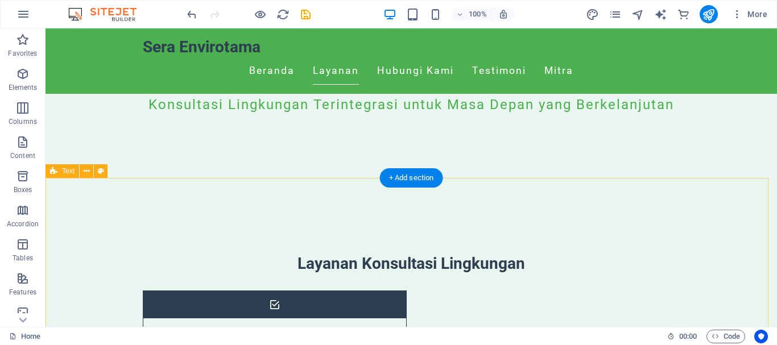
scroll to position [559, 0]
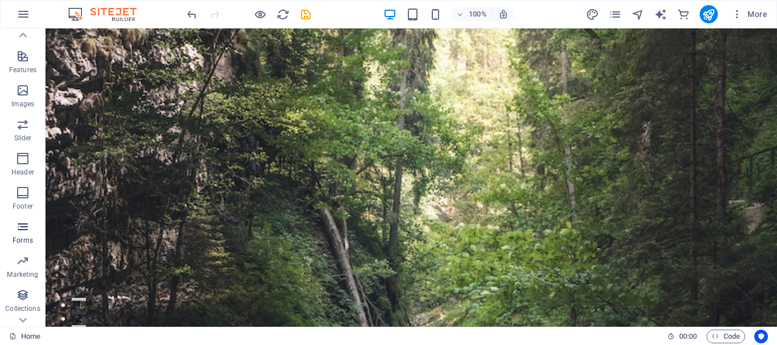
scroll to position [247, 0]
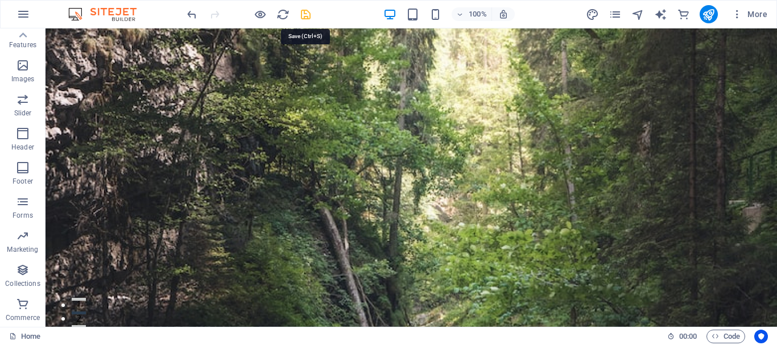
click at [306, 10] on icon "save" at bounding box center [305, 14] width 13 height 13
checkbox input "false"
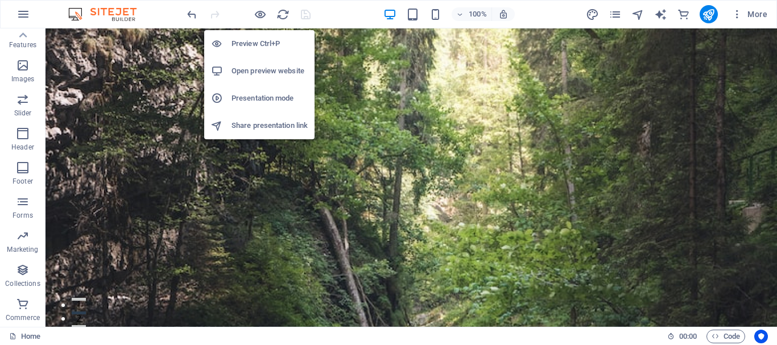
click at [276, 76] on h6 "Open preview website" at bounding box center [269, 71] width 76 height 14
click at [260, 46] on h6 "Preview Ctrl+P" at bounding box center [269, 44] width 76 height 14
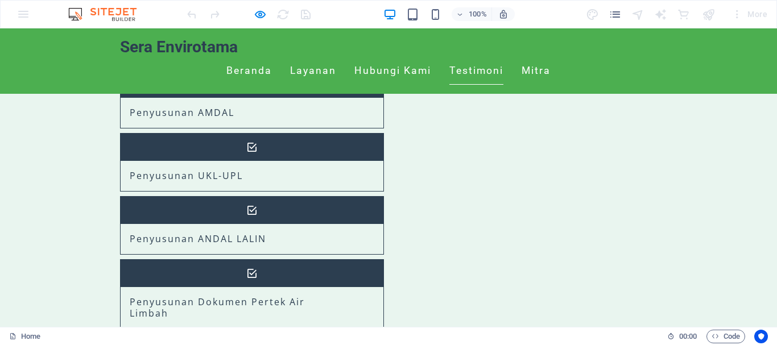
scroll to position [331, 0]
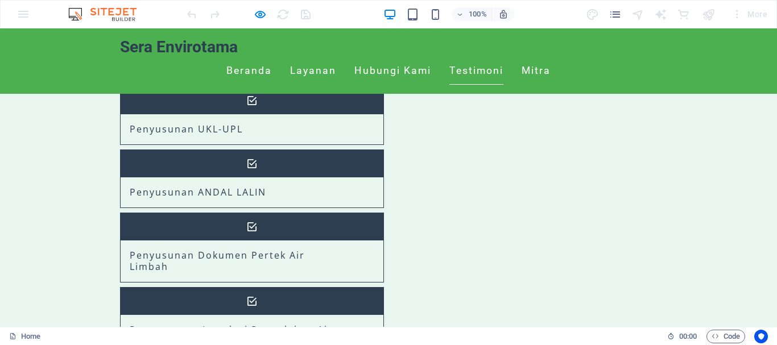
scroll to position [610, 0]
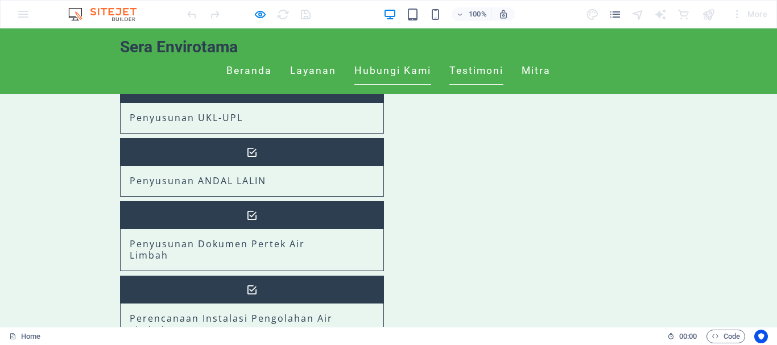
click at [428, 57] on link "Hubungi Kami" at bounding box center [392, 71] width 77 height 28
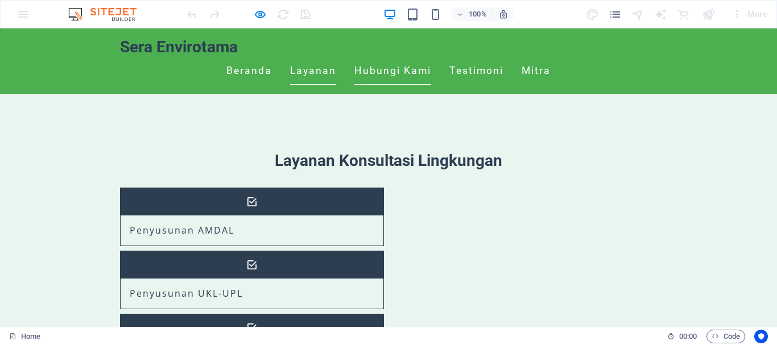
click at [336, 57] on link "Layanan" at bounding box center [313, 71] width 46 height 28
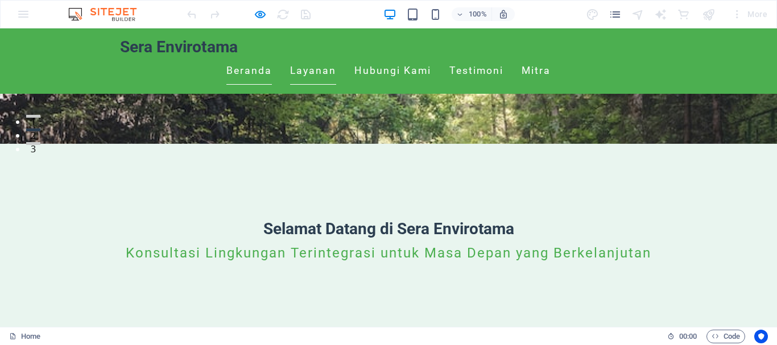
click at [272, 57] on link "Beranda" at bounding box center [248, 71] width 45 height 28
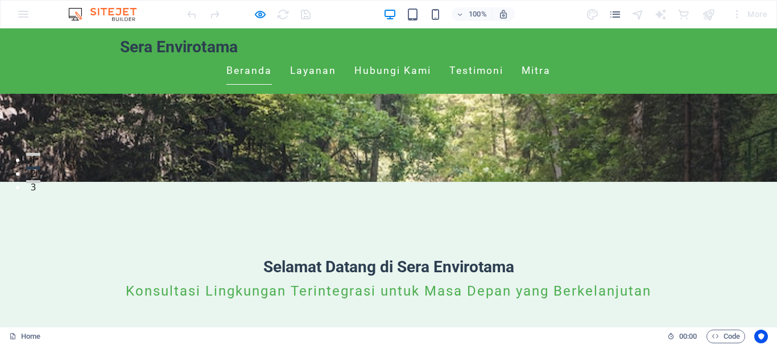
scroll to position [0, 0]
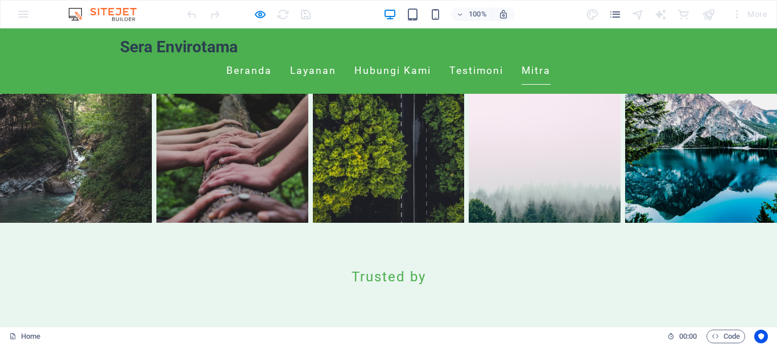
scroll to position [1449, 0]
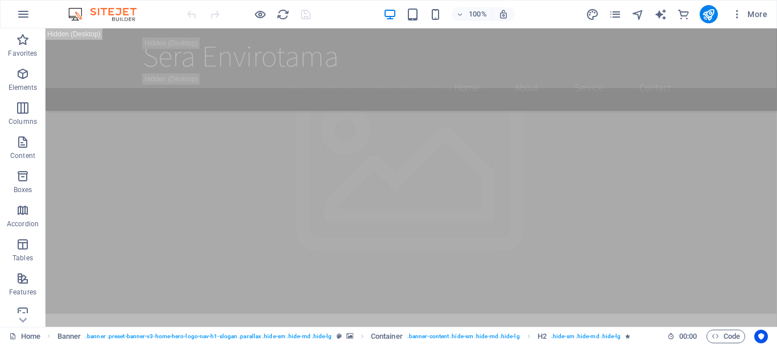
scroll to position [398, 0]
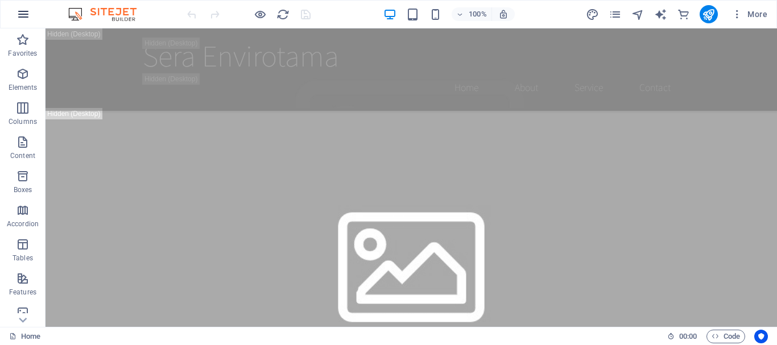
click at [21, 9] on icon "button" at bounding box center [23, 14] width 14 height 14
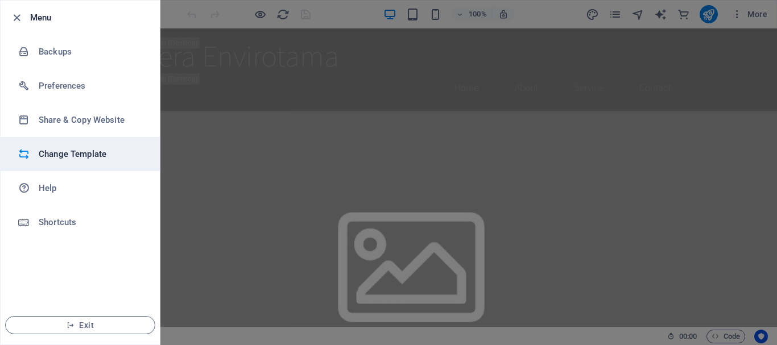
click at [84, 156] on h6 "Change Template" at bounding box center [91, 154] width 105 height 14
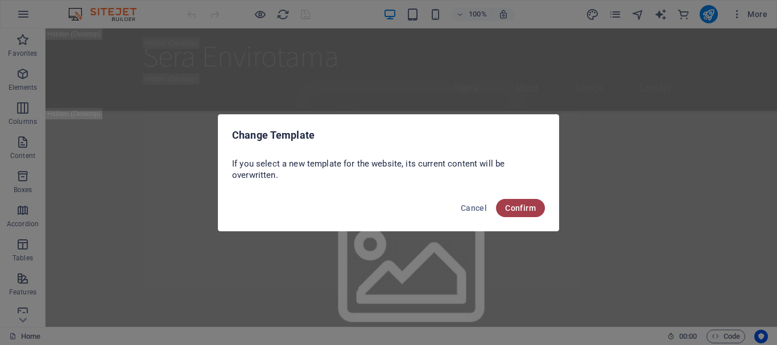
click at [514, 208] on span "Confirm" at bounding box center [520, 208] width 31 height 9
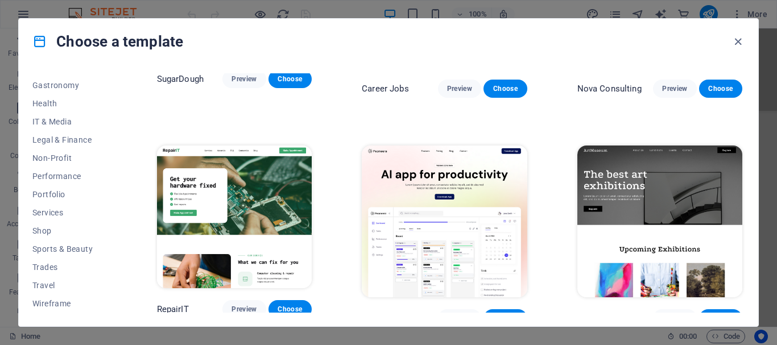
scroll to position [114, 0]
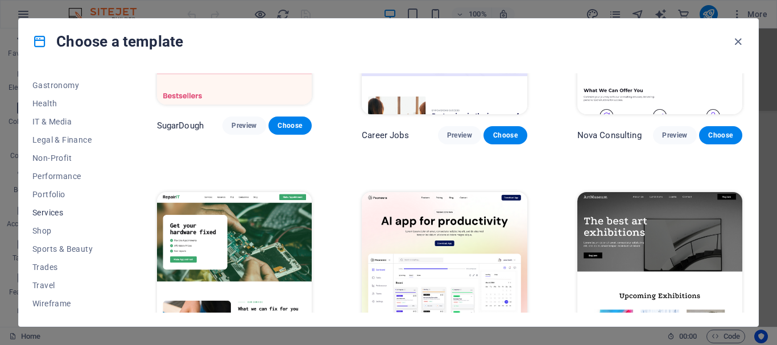
click at [52, 214] on span "Services" at bounding box center [69, 212] width 74 height 9
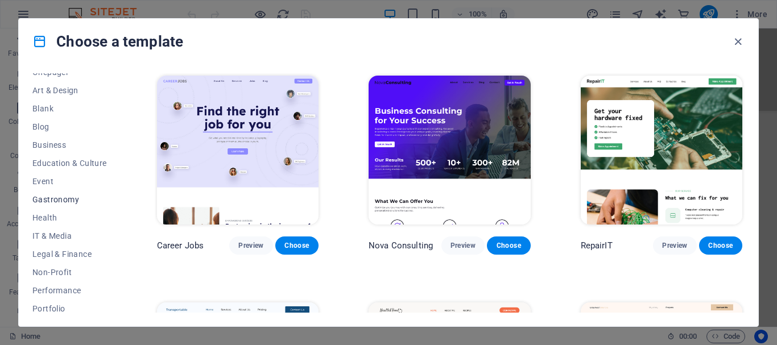
scroll to position [0, 0]
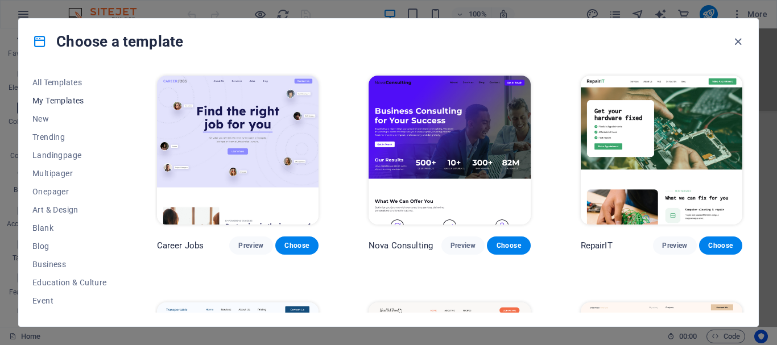
click at [63, 96] on span "My Templates" at bounding box center [69, 100] width 74 height 9
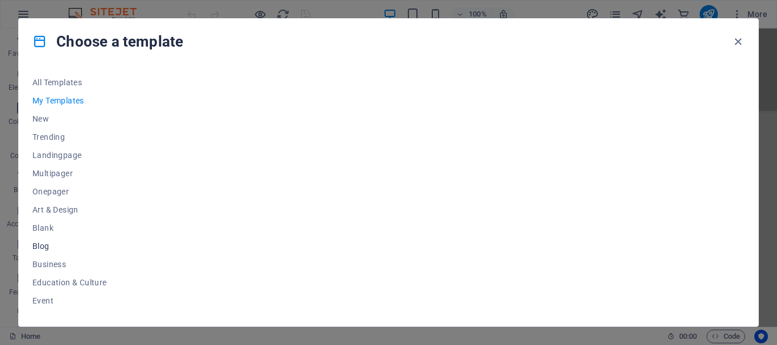
scroll to position [57, 0]
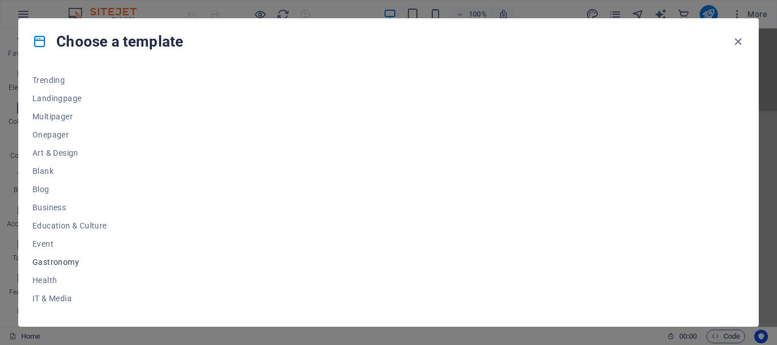
click at [67, 262] on span "Gastronomy" at bounding box center [69, 262] width 74 height 9
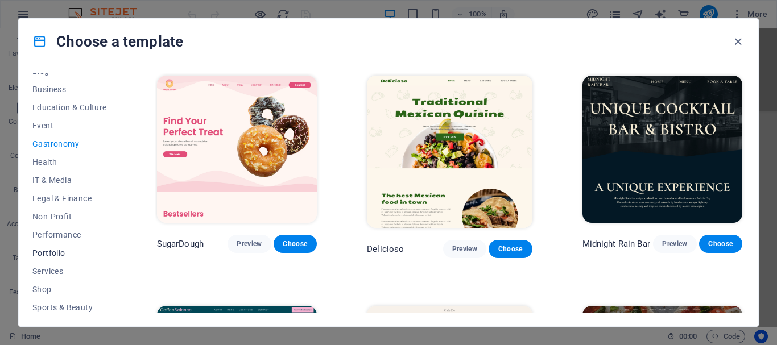
scroll to position [234, 0]
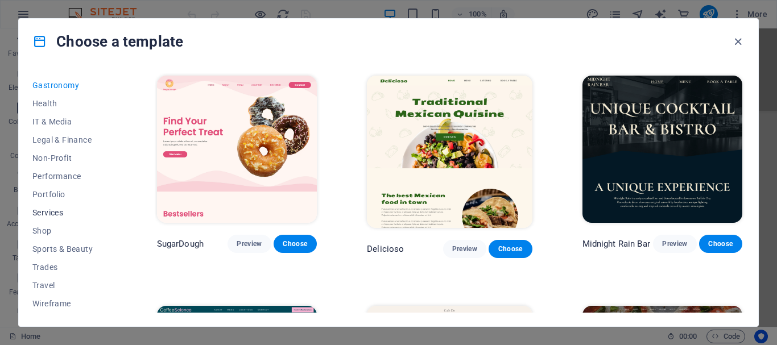
click at [54, 214] on span "Services" at bounding box center [69, 212] width 74 height 9
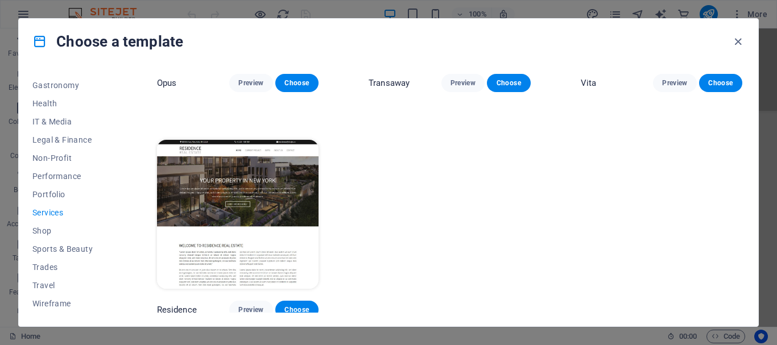
scroll to position [1530, 0]
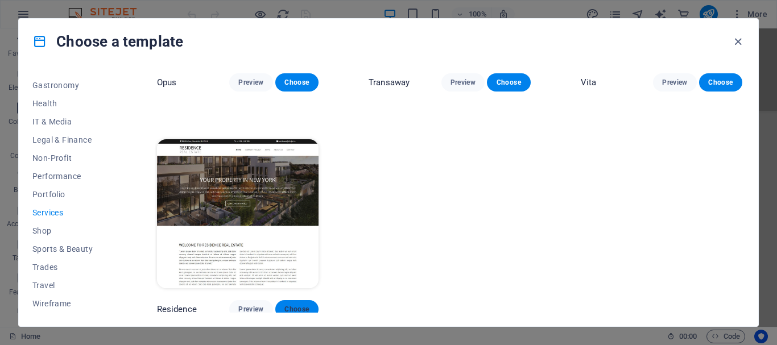
click at [300, 305] on span "Choose" at bounding box center [296, 309] width 25 height 9
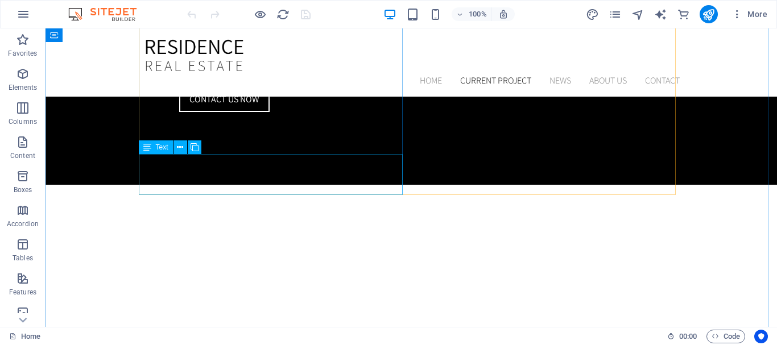
scroll to position [853, 0]
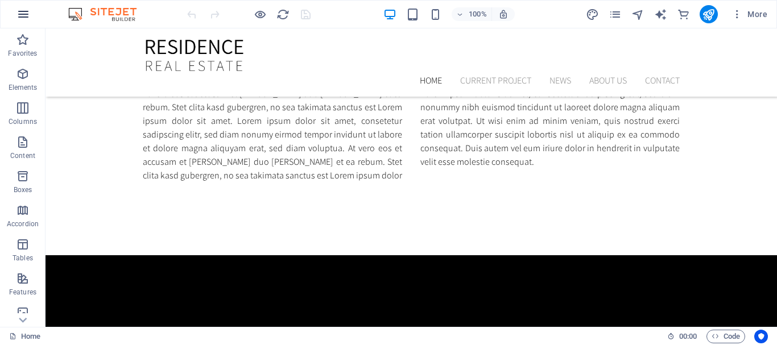
click at [24, 9] on icon "button" at bounding box center [23, 14] width 14 height 14
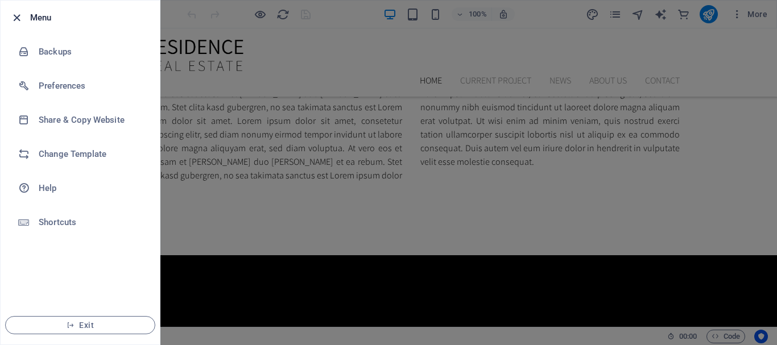
click at [19, 16] on icon "button" at bounding box center [16, 17] width 13 height 13
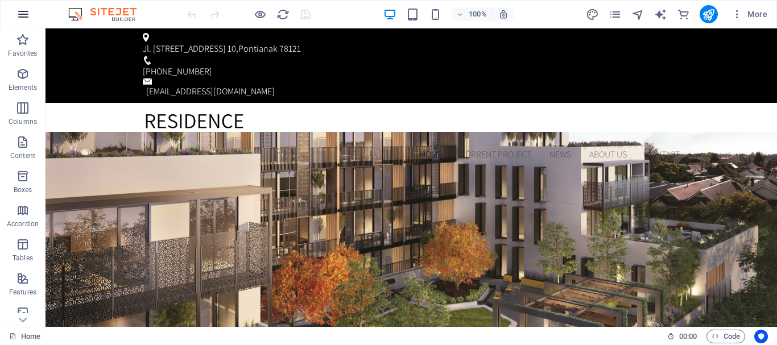
click at [31, 14] on button "button" at bounding box center [23, 14] width 27 height 27
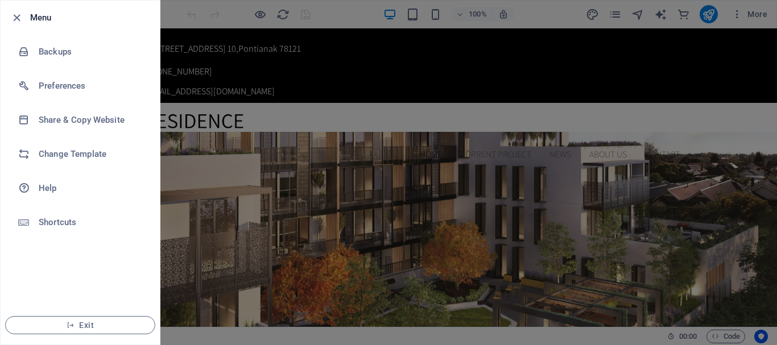
click at [619, 202] on div at bounding box center [388, 172] width 777 height 345
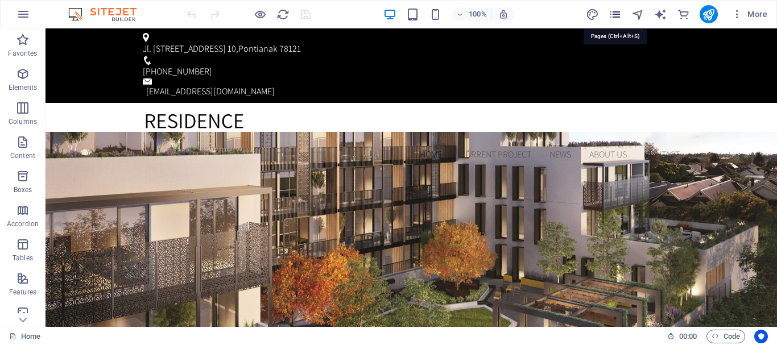
click at [613, 15] on icon "pages" at bounding box center [614, 14] width 13 height 13
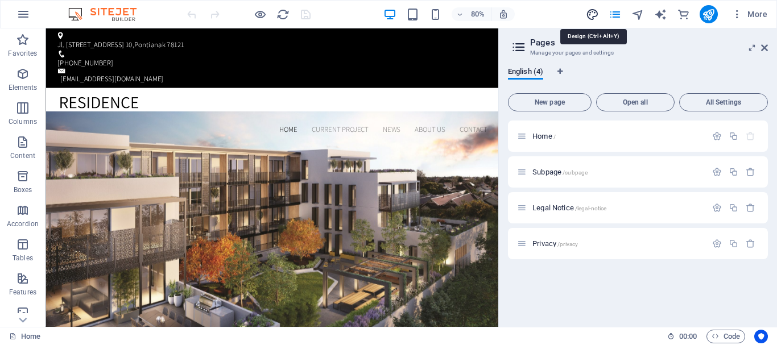
click at [598, 15] on icon "design" at bounding box center [592, 14] width 13 height 13
click at [657, 14] on icon "text_generator" at bounding box center [660, 14] width 13 height 13
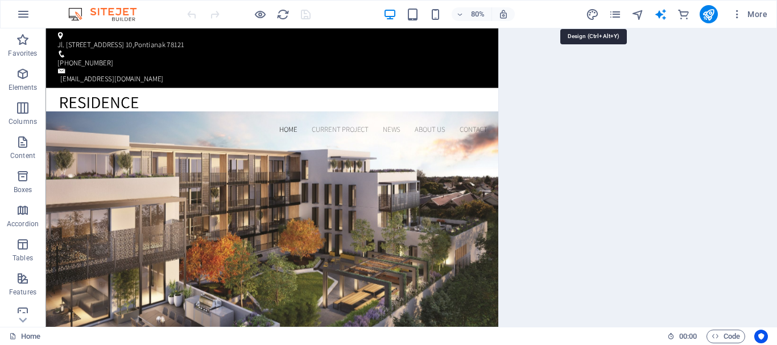
select select "English"
